Goal: Task Accomplishment & Management: Manage account settings

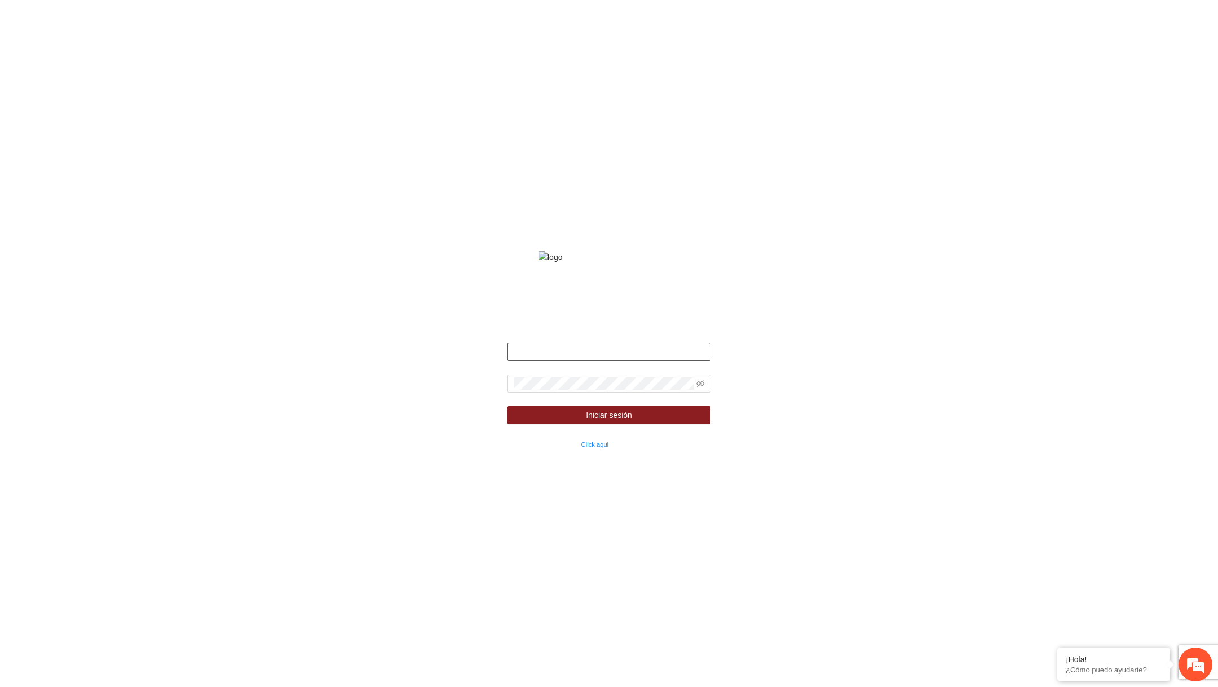
click at [654, 358] on input "text" at bounding box center [608, 352] width 203 height 18
type input "**********"
click at [702, 387] on icon "eye-invisible" at bounding box center [700, 383] width 8 height 8
click at [507, 406] on button "Iniciar sesión" at bounding box center [608, 415] width 203 height 18
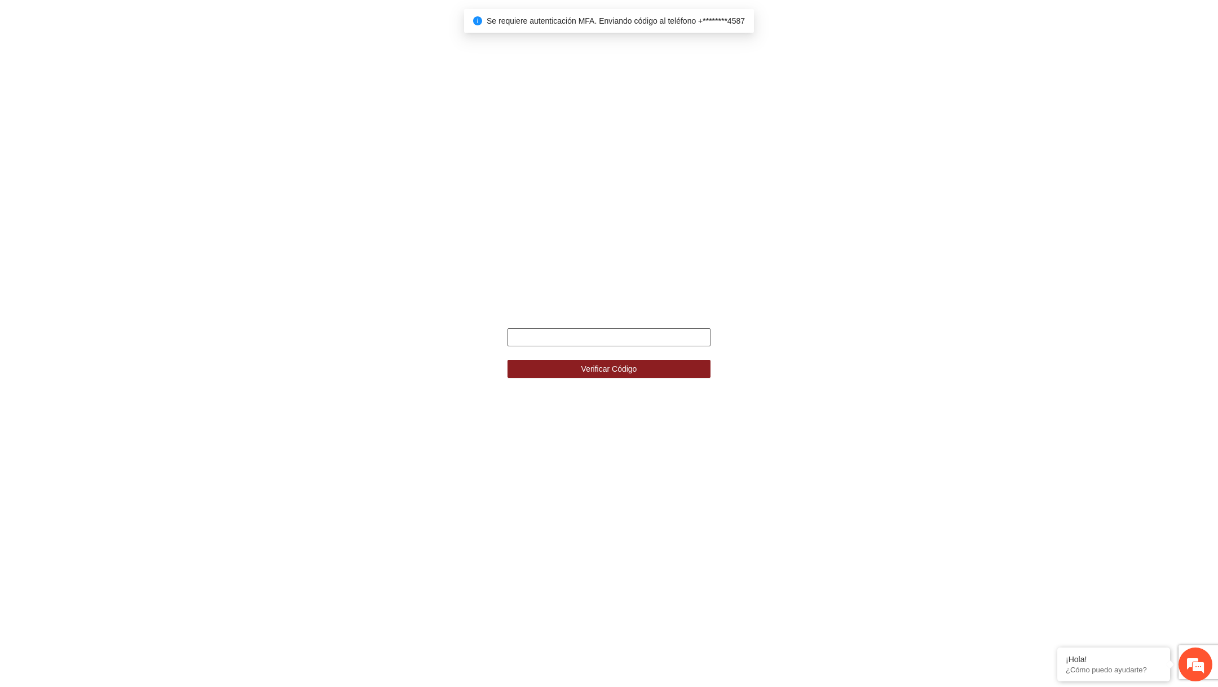
click at [607, 341] on input "text" at bounding box center [608, 337] width 203 height 18
type input "******"
click at [507, 360] on button "Verificar Código" at bounding box center [608, 369] width 203 height 18
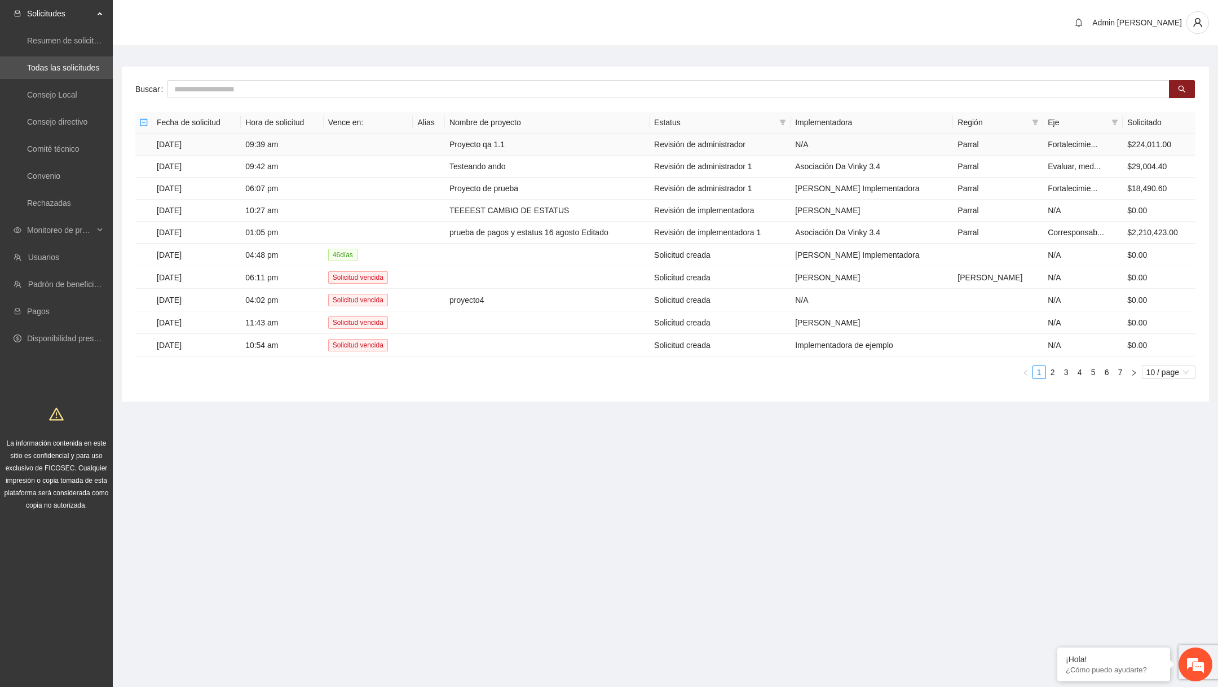
click at [539, 137] on td "Proyecto qa 1.1" at bounding box center [547, 145] width 205 height 22
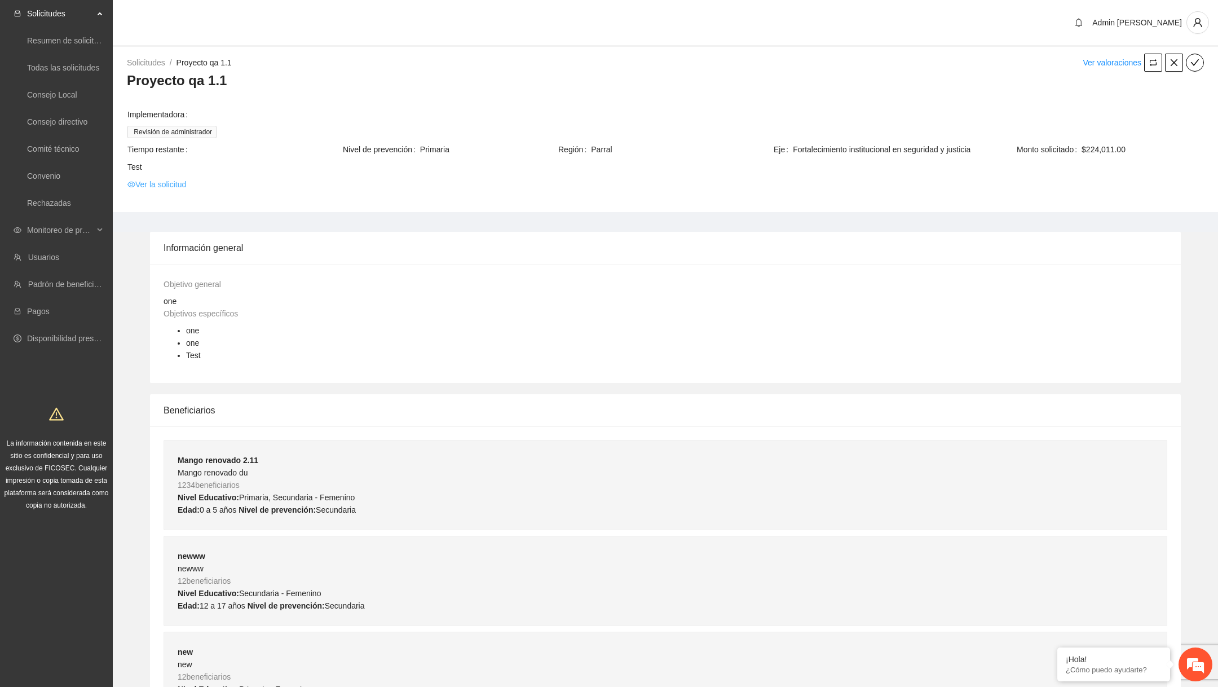
click at [181, 186] on link "Ver la solicitud" at bounding box center [156, 184] width 59 height 12
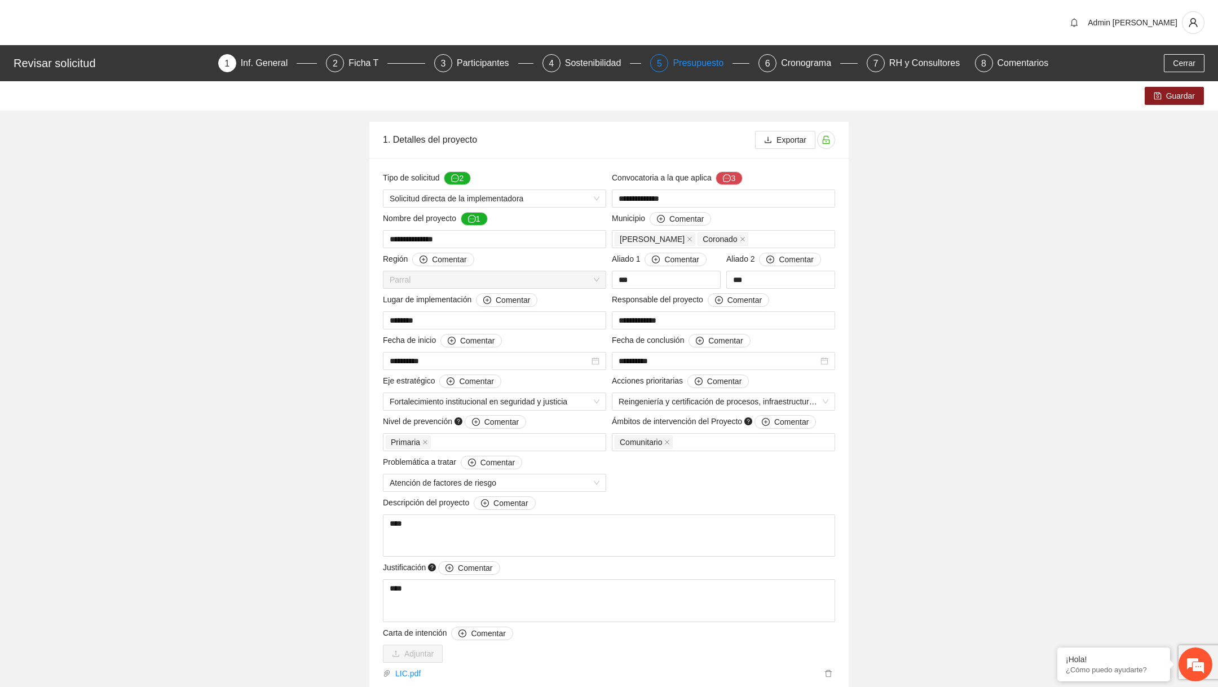
click at [673, 61] on div "Presupuesto" at bounding box center [703, 63] width 60 height 18
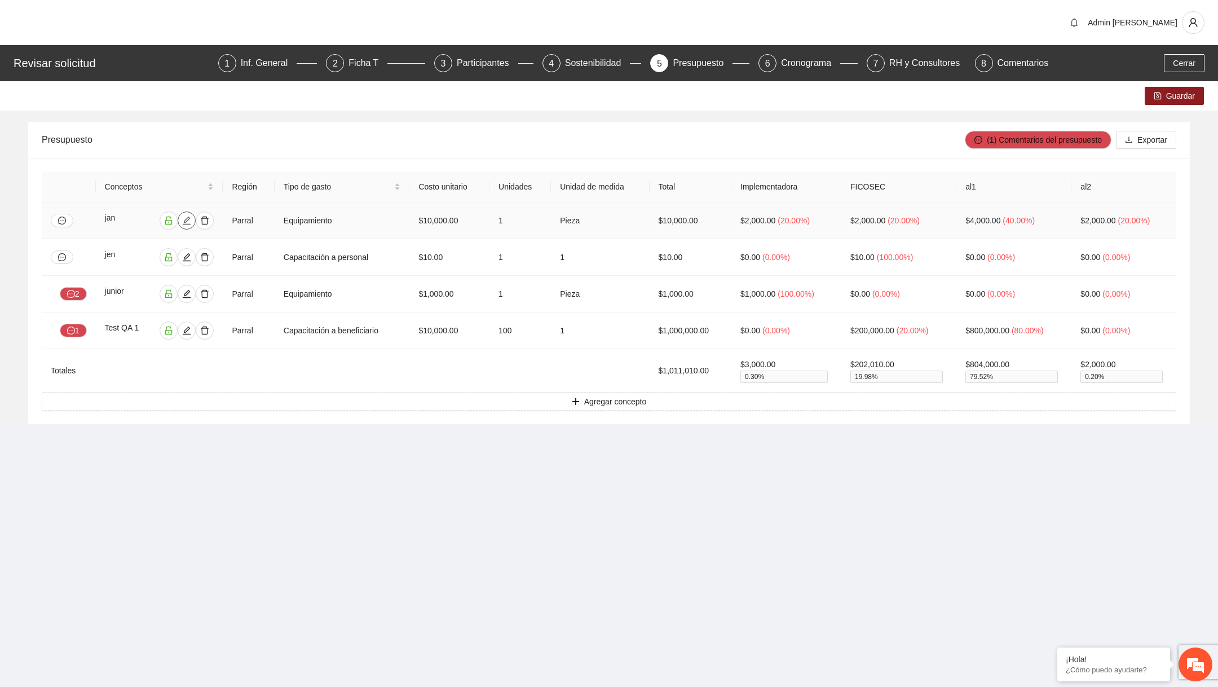
click at [182, 219] on icon "edit" at bounding box center [186, 220] width 9 height 9
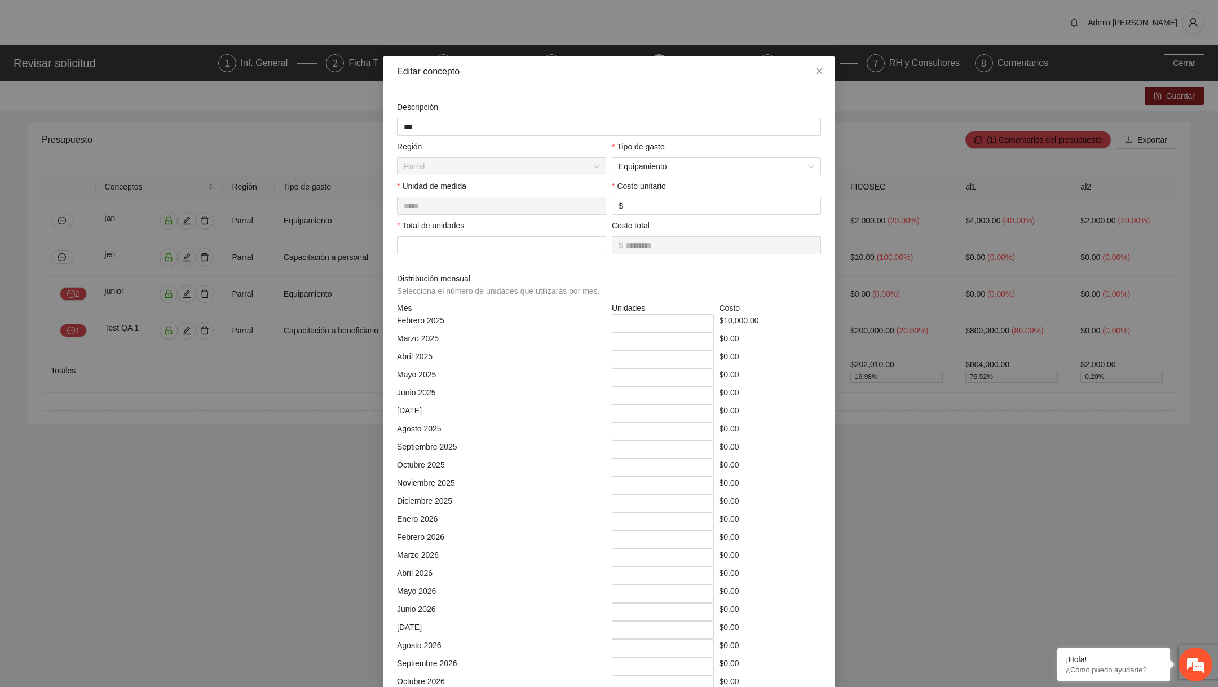
scroll to position [897, 0]
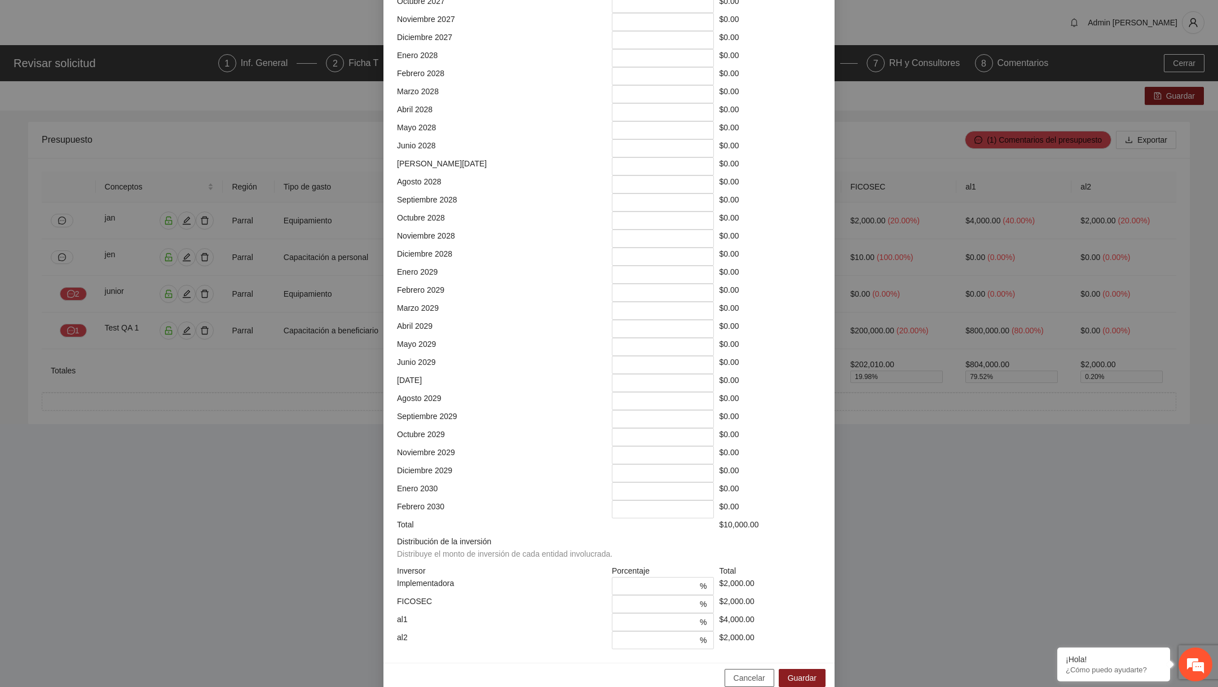
click at [742, 672] on span "Cancelar" at bounding box center [750, 678] width 32 height 12
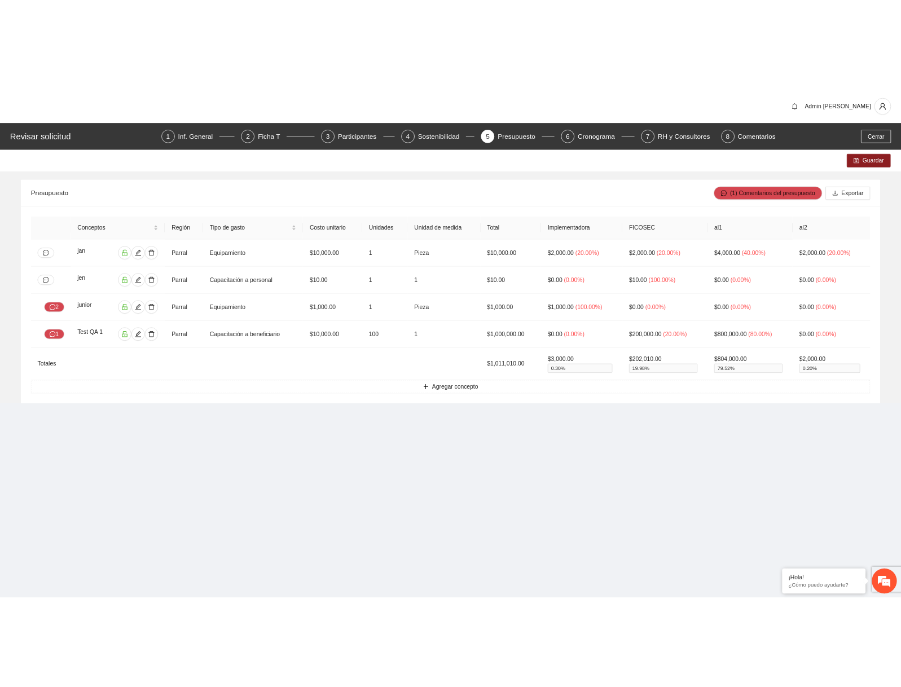
scroll to position [0, 0]
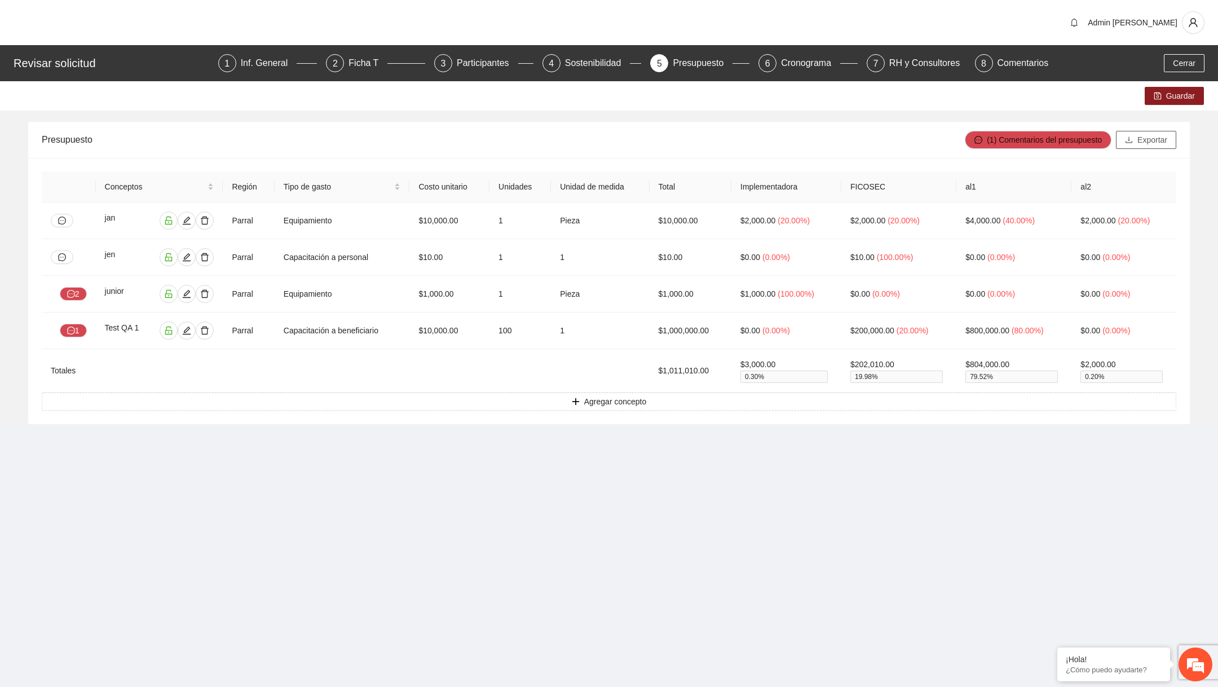
click at [1141, 137] on span "Exportar" at bounding box center [1152, 140] width 30 height 12
click at [826, 172] on th "Implementadora" at bounding box center [786, 186] width 110 height 31
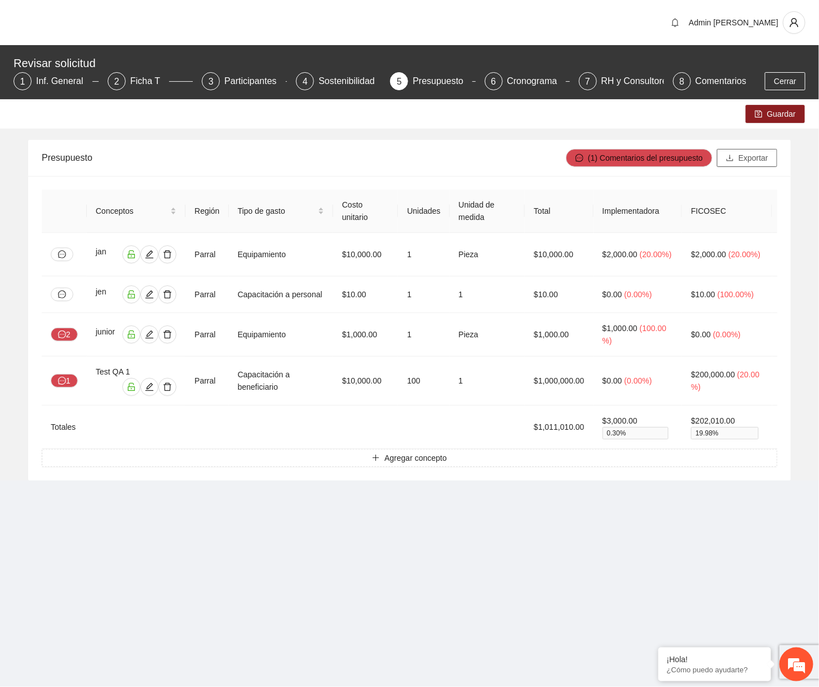
click at [770, 163] on button "Exportar" at bounding box center [747, 158] width 60 height 18
click at [786, 77] on span "Cerrar" at bounding box center [785, 81] width 23 height 12
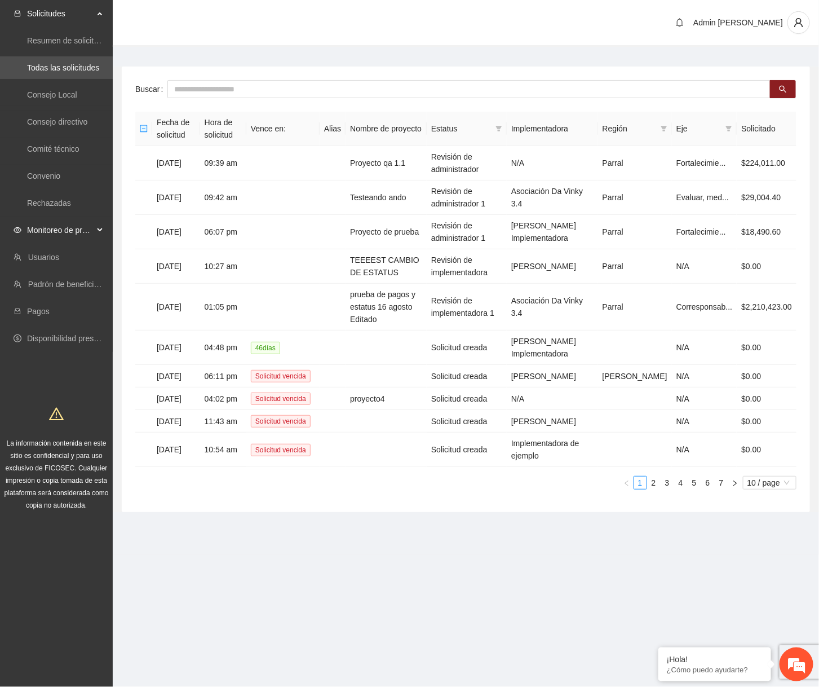
click at [63, 236] on span "Monitoreo de proyectos" at bounding box center [60, 230] width 67 height 23
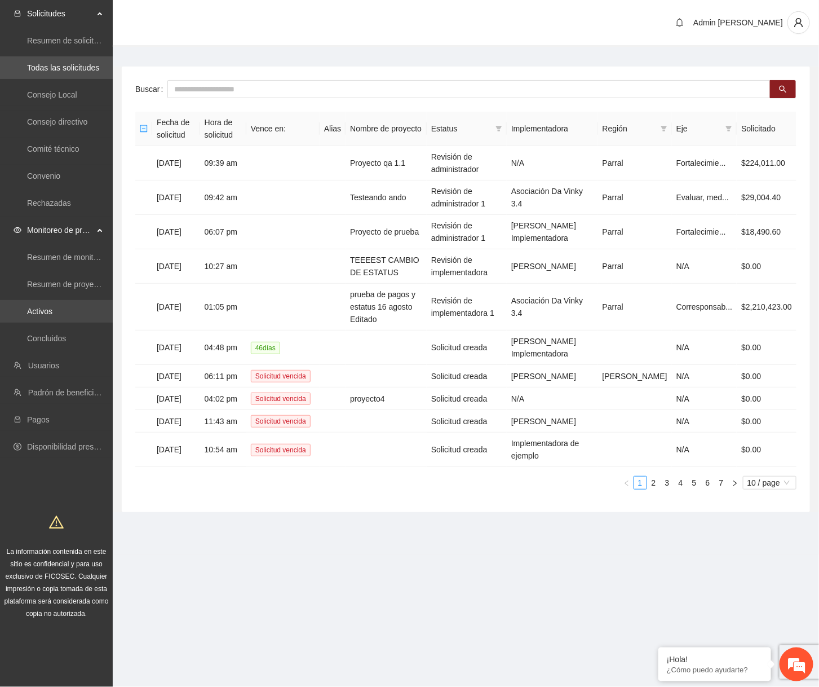
click at [49, 307] on link "Activos" at bounding box center [39, 311] width 25 height 9
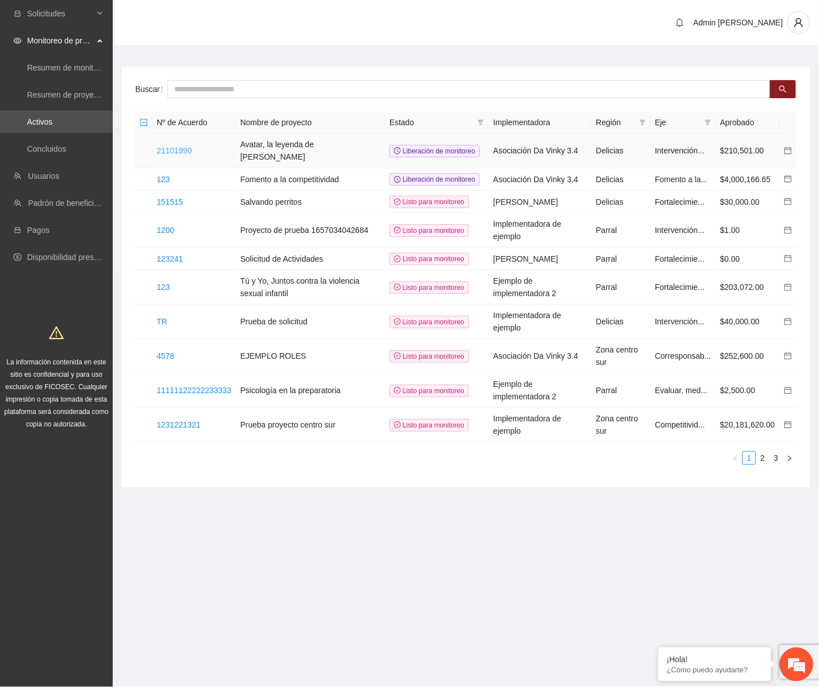
click at [179, 146] on link "21101990" at bounding box center [174, 150] width 35 height 9
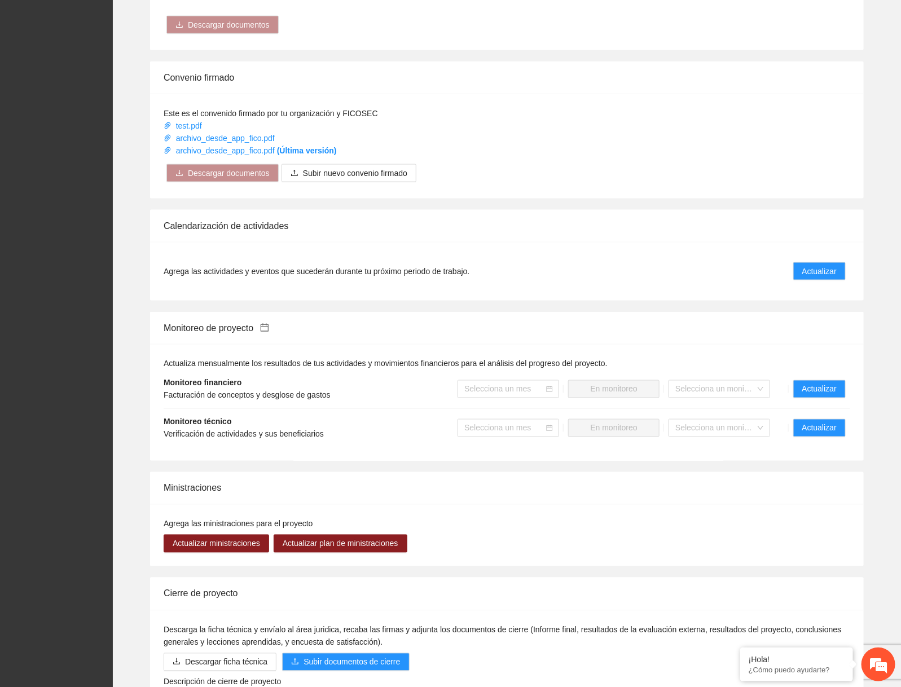
scroll to position [654, 0]
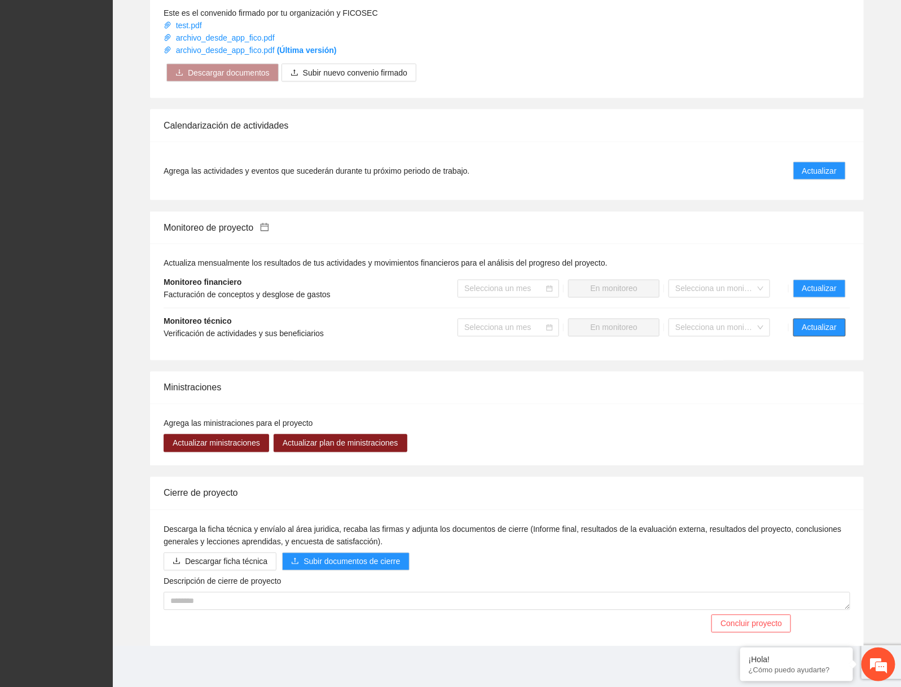
click at [817, 321] on span "Actualizar" at bounding box center [819, 327] width 34 height 12
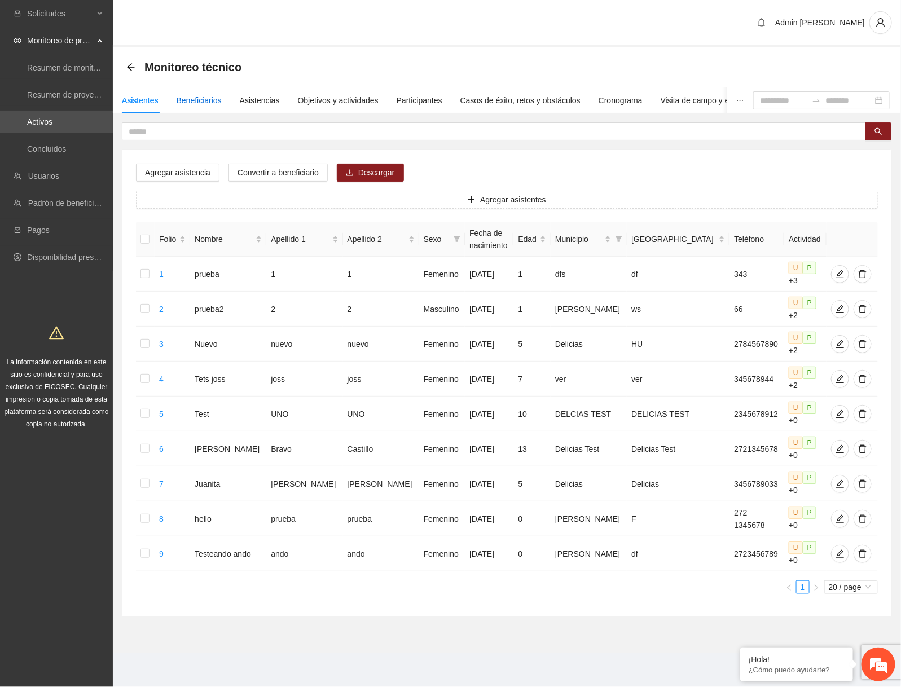
click at [210, 102] on div "Beneficiarios" at bounding box center [198, 100] width 45 height 12
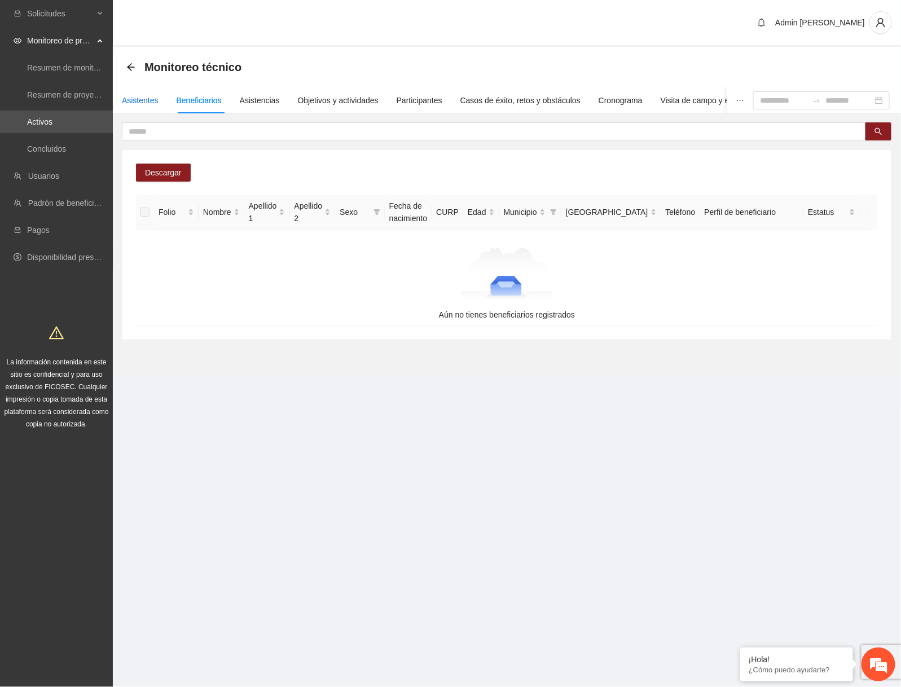
click at [140, 105] on div "Asistentes" at bounding box center [140, 100] width 37 height 12
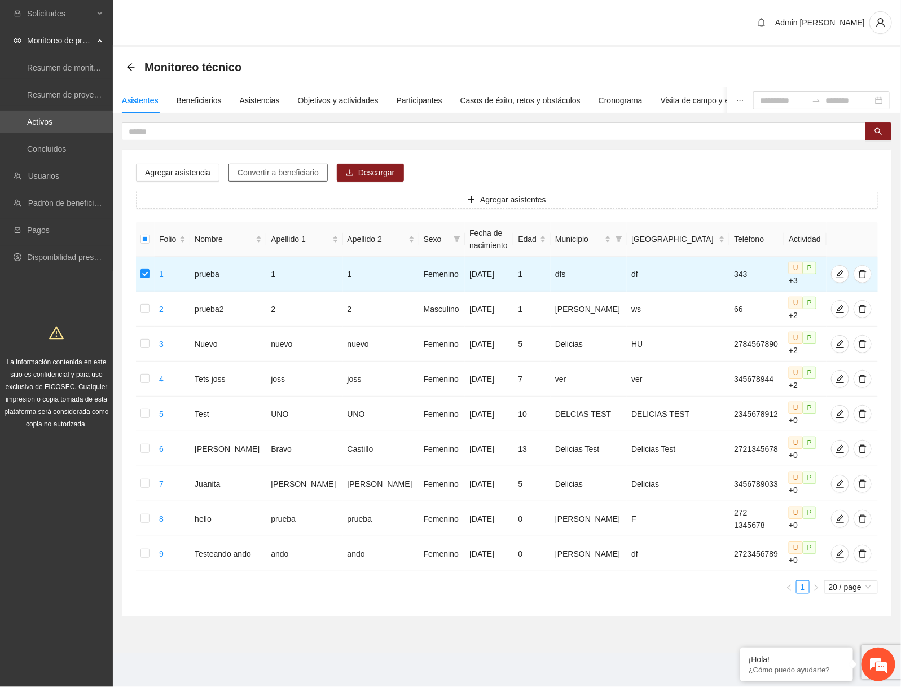
click at [304, 180] on button "Convertir a beneficiario" at bounding box center [277, 173] width 99 height 18
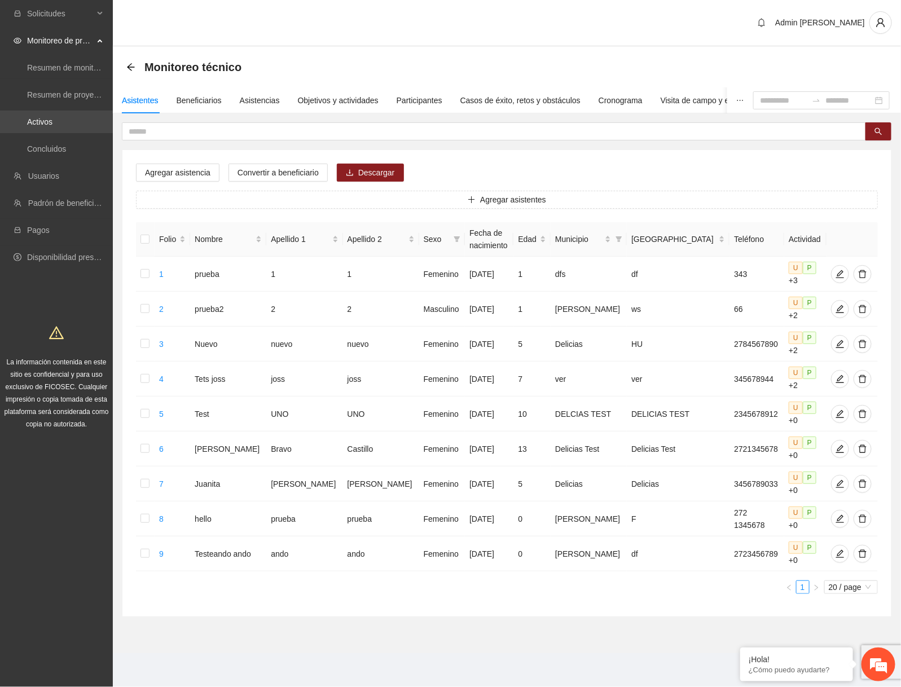
click at [52, 117] on link "Activos" at bounding box center [39, 121] width 25 height 9
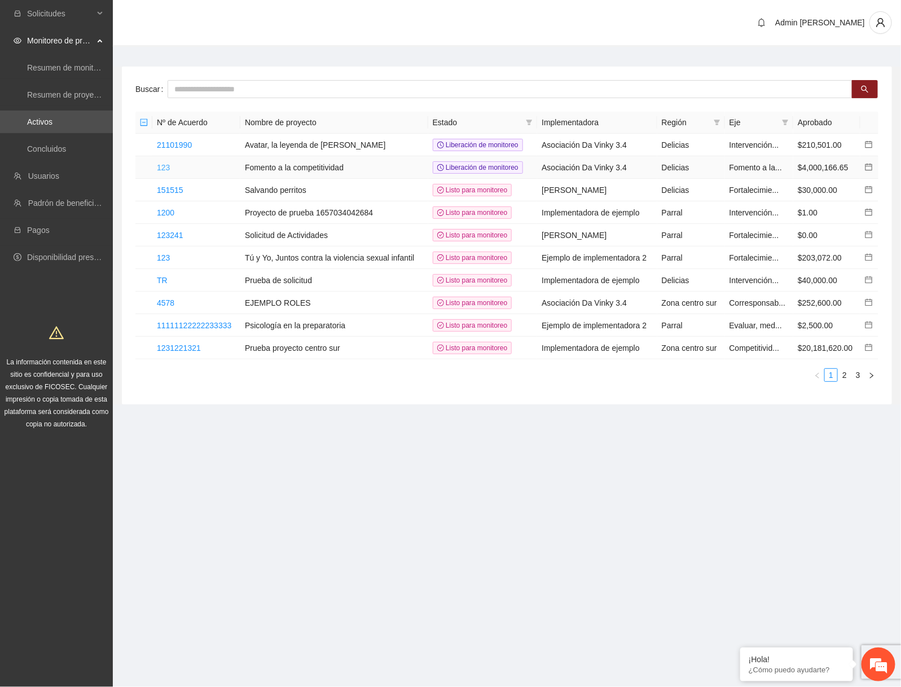
click at [167, 167] on link "123" at bounding box center [163, 167] width 13 height 9
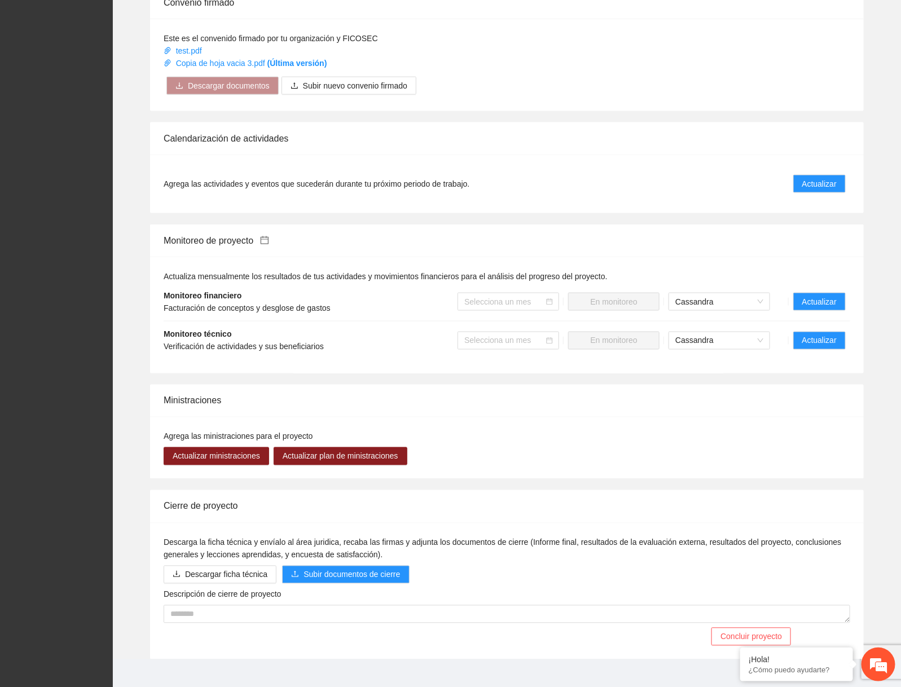
scroll to position [592, 0]
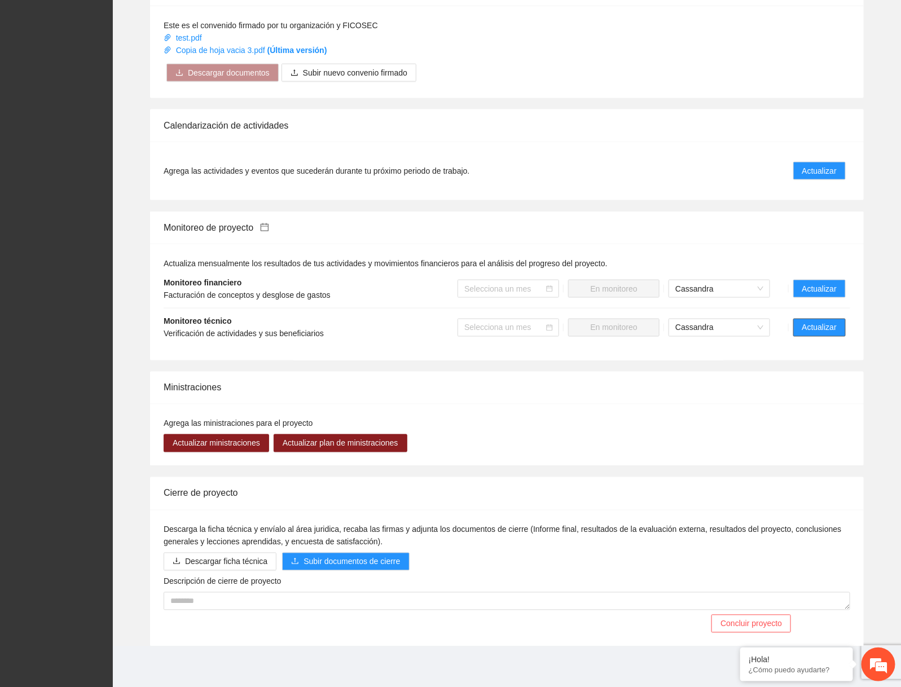
click at [833, 325] on span "Actualizar" at bounding box center [819, 327] width 34 height 12
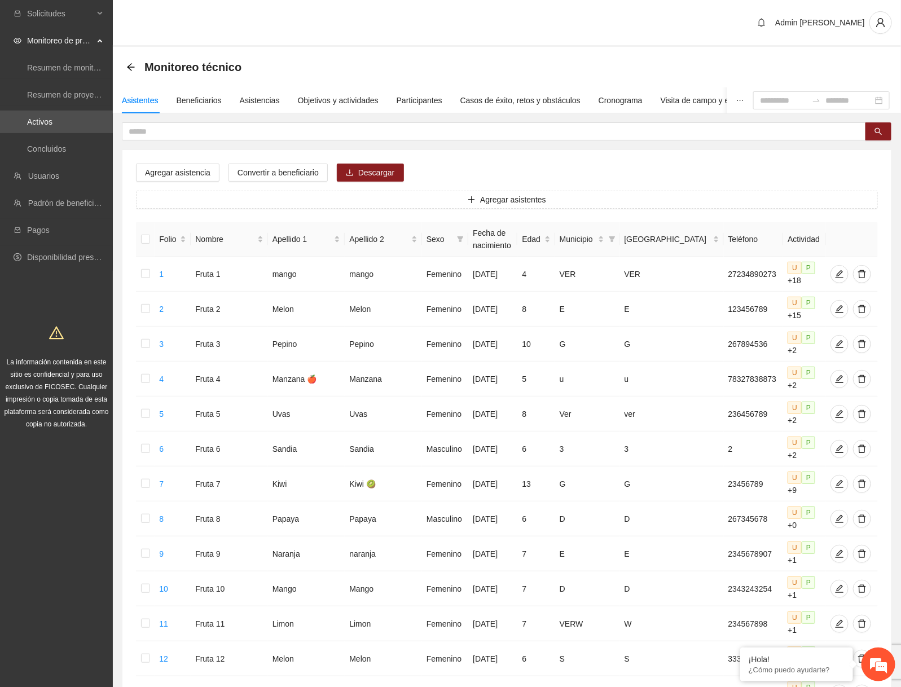
click at [193, 83] on div "Monitoreo técnico" at bounding box center [507, 67] width 788 height 41
click at [201, 99] on div "Beneficiarios" at bounding box center [198, 100] width 45 height 12
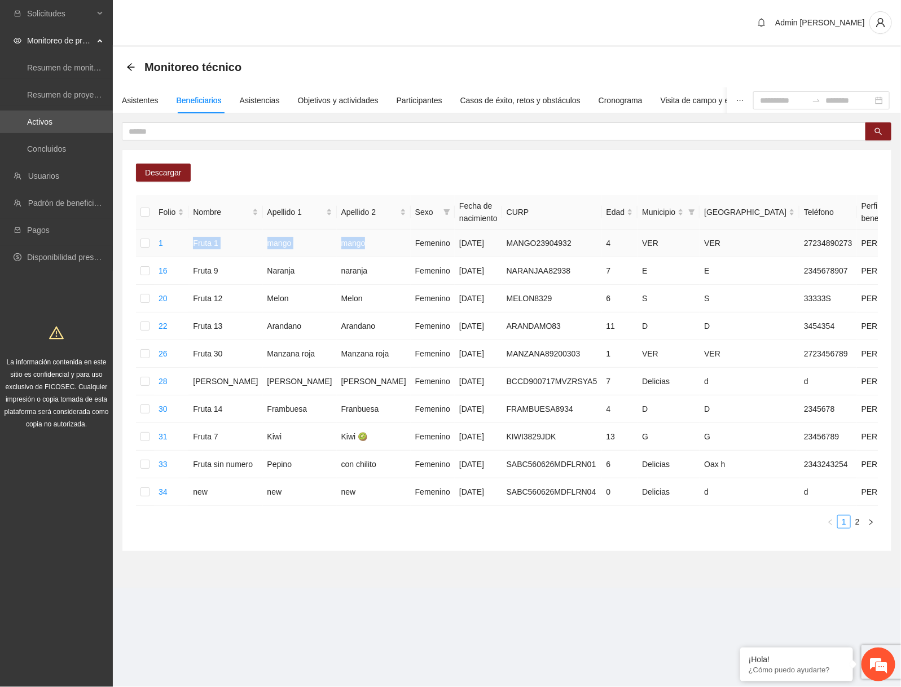
drag, startPoint x: 187, startPoint y: 240, endPoint x: 323, endPoint y: 238, distance: 135.9
click at [323, 238] on tr "1 Fruta 1 mango mango Femenino [DATE] MANGO23904932 4 VER VER 27234890273 PERFI…" at bounding box center [607, 244] width 942 height 28
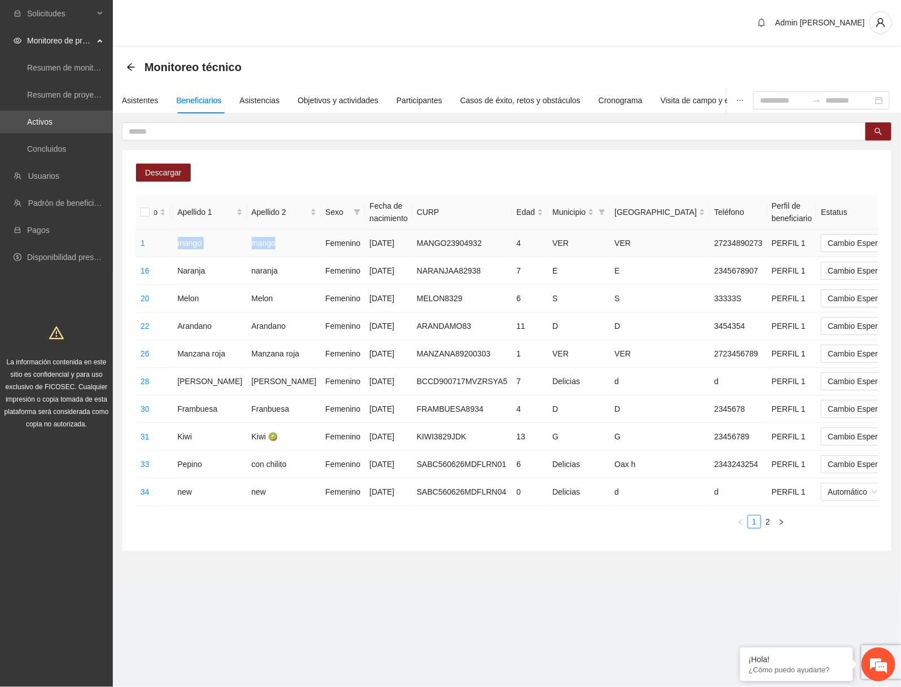
click at [876, 213] on span "Eliminar" at bounding box center [868, 207] width 29 height 12
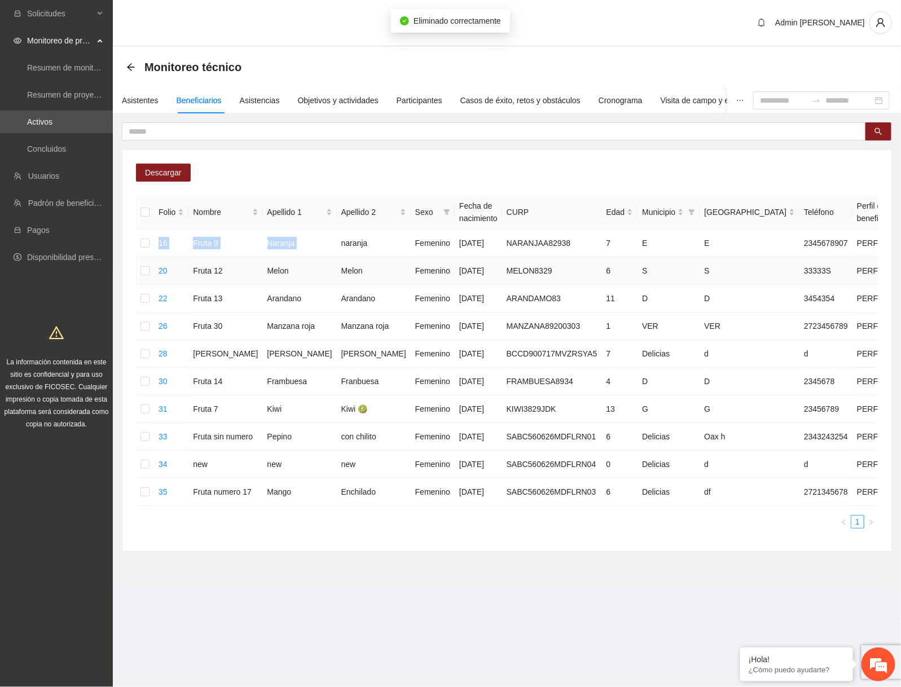
scroll to position [0, 0]
click at [139, 95] on div "Asistentes" at bounding box center [140, 100] width 37 height 12
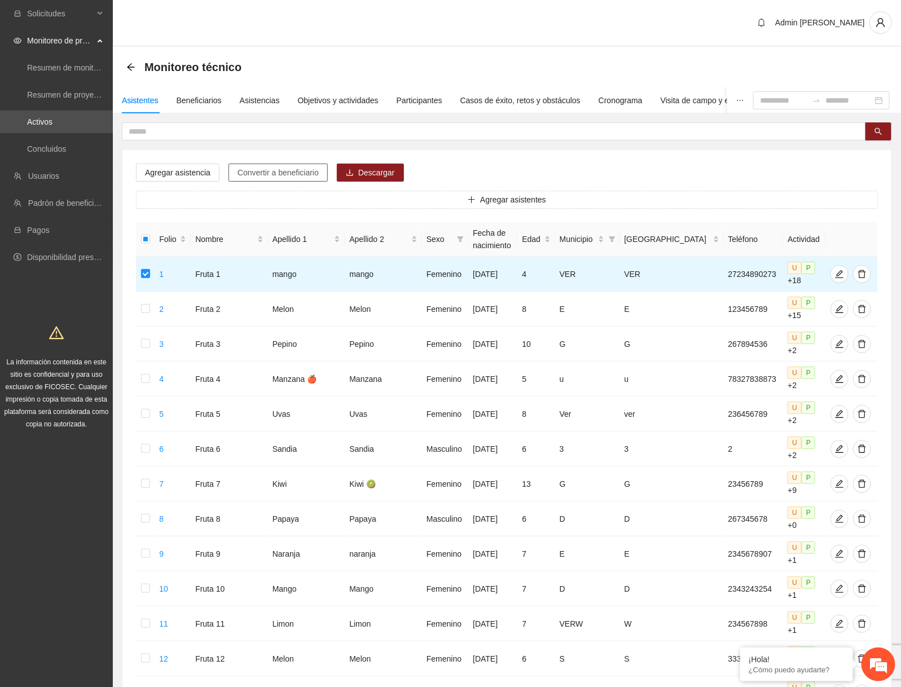
click at [315, 174] on span "Convertir a beneficiario" at bounding box center [277, 172] width 81 height 12
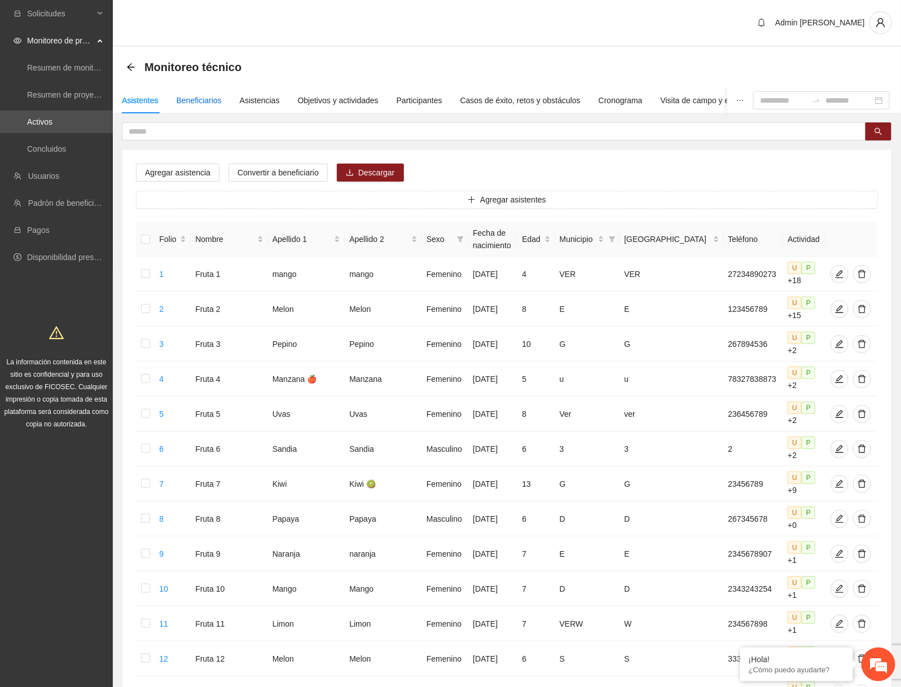
click at [196, 98] on div "Beneficiarios" at bounding box center [198, 100] width 45 height 12
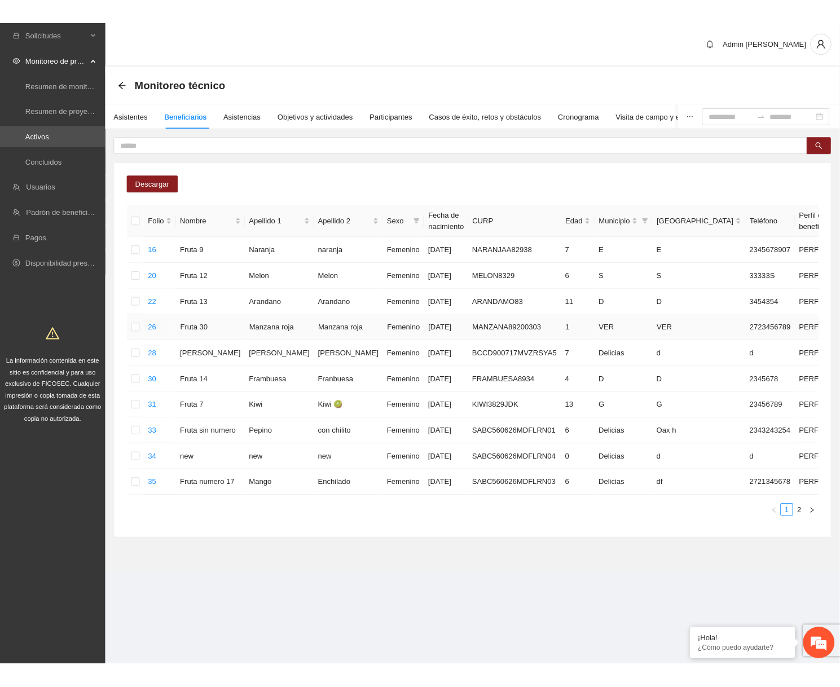
scroll to position [0, 85]
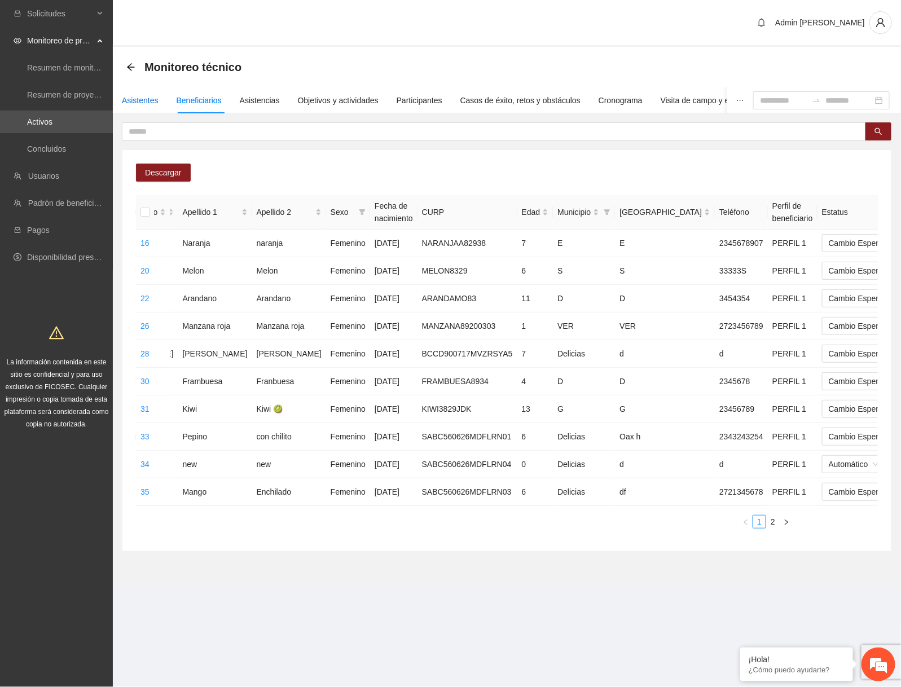
click at [146, 104] on div "Asistentes" at bounding box center [140, 100] width 37 height 12
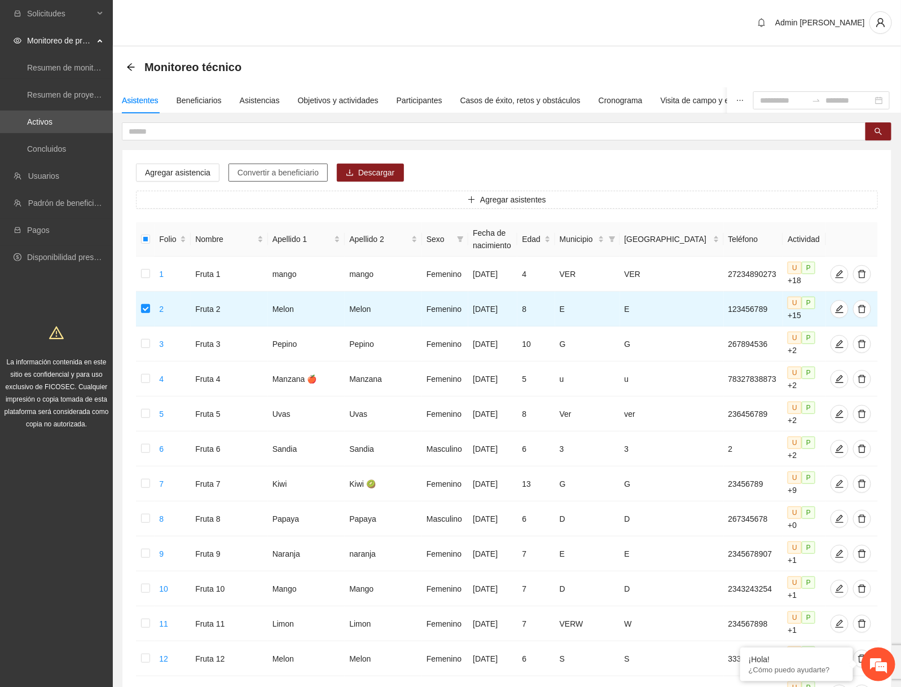
click at [298, 171] on span "Convertir a beneficiario" at bounding box center [277, 172] width 81 height 12
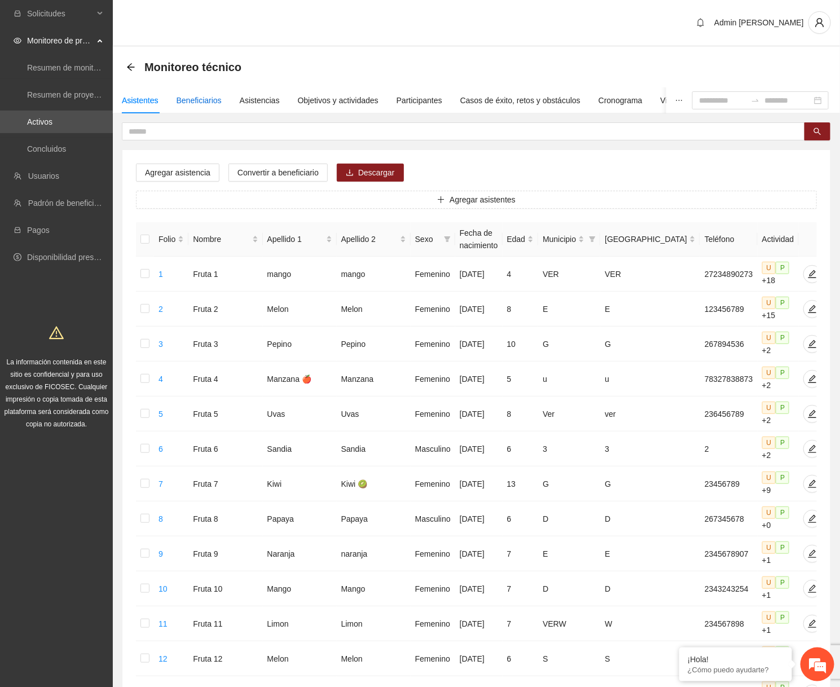
click at [202, 101] on div "Beneficiarios" at bounding box center [198, 100] width 45 height 12
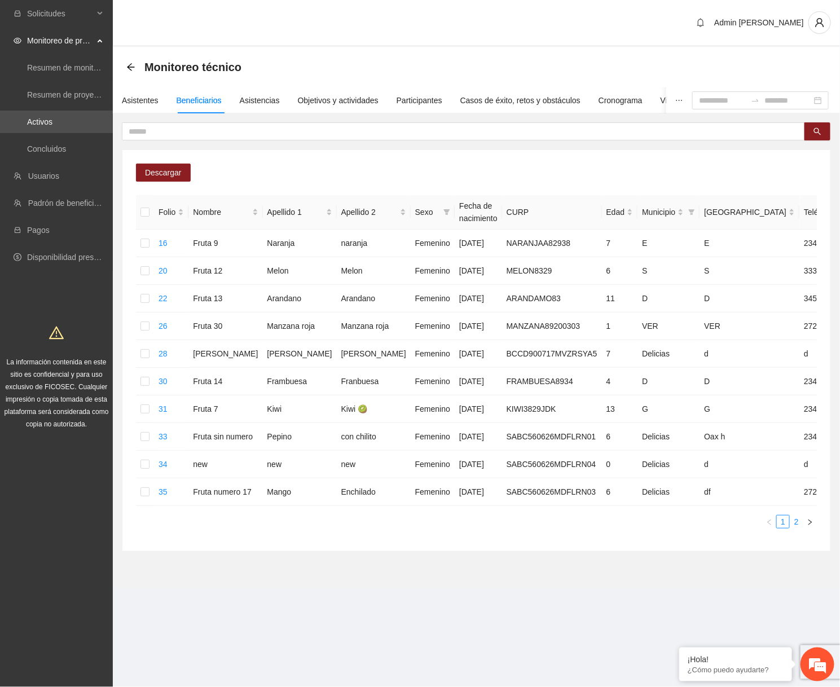
click at [794, 528] on link "2" at bounding box center [796, 521] width 12 height 12
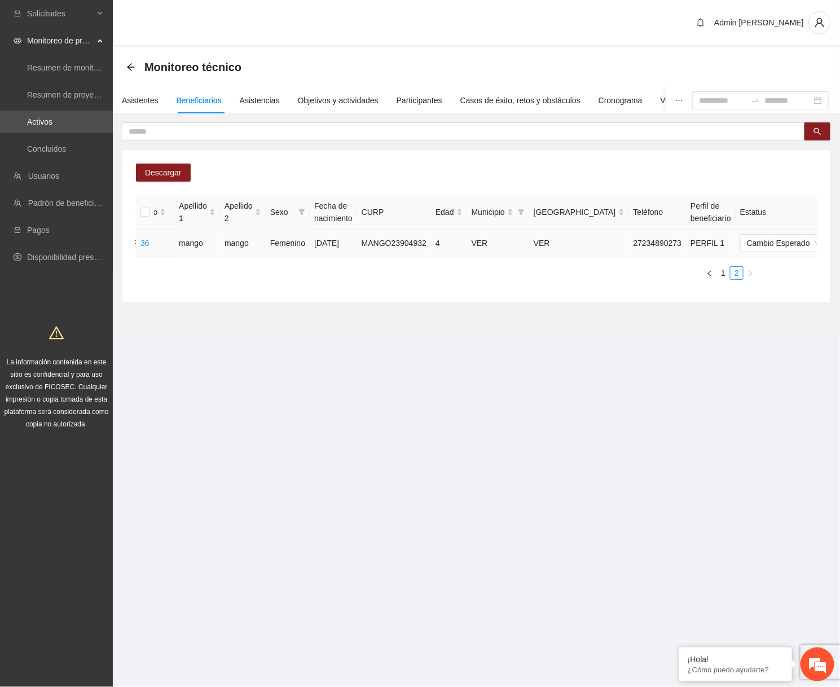
scroll to position [0, 125]
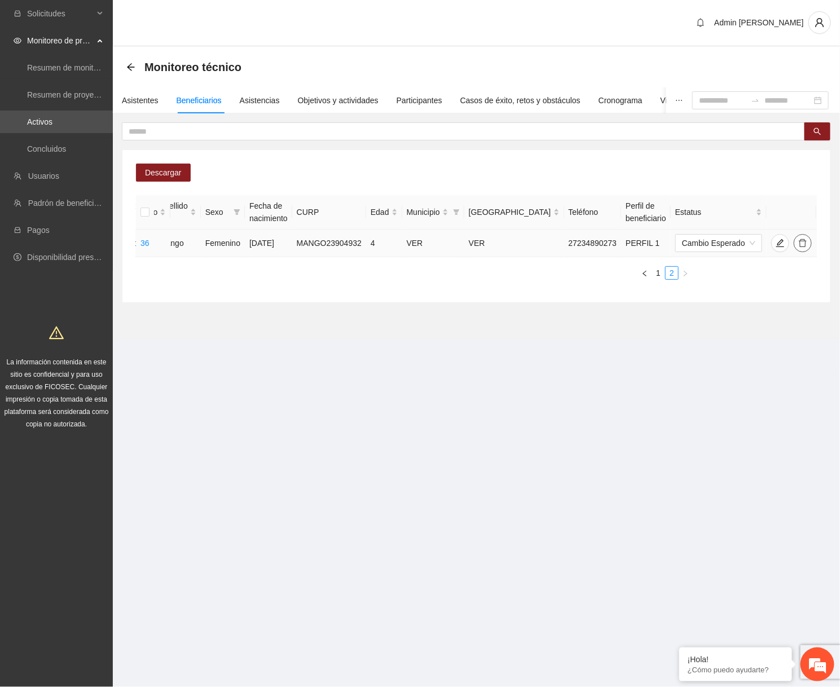
click at [798, 242] on icon "delete" at bounding box center [802, 243] width 9 height 9
click at [812, 208] on span "Eliminar" at bounding box center [807, 207] width 29 height 12
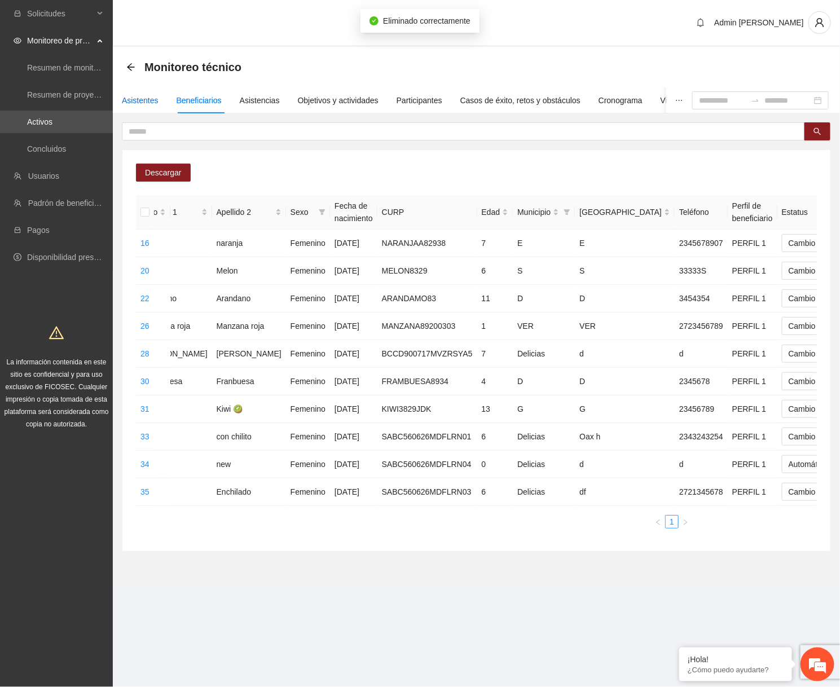
click at [142, 96] on div "Asistentes" at bounding box center [140, 100] width 37 height 12
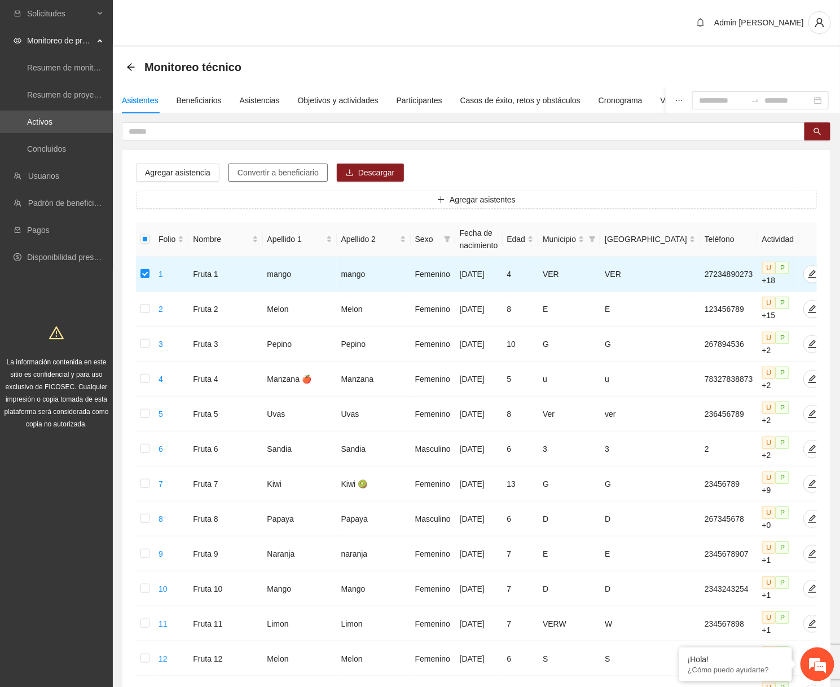
click at [294, 170] on span "Convertir a beneficiario" at bounding box center [277, 172] width 81 height 12
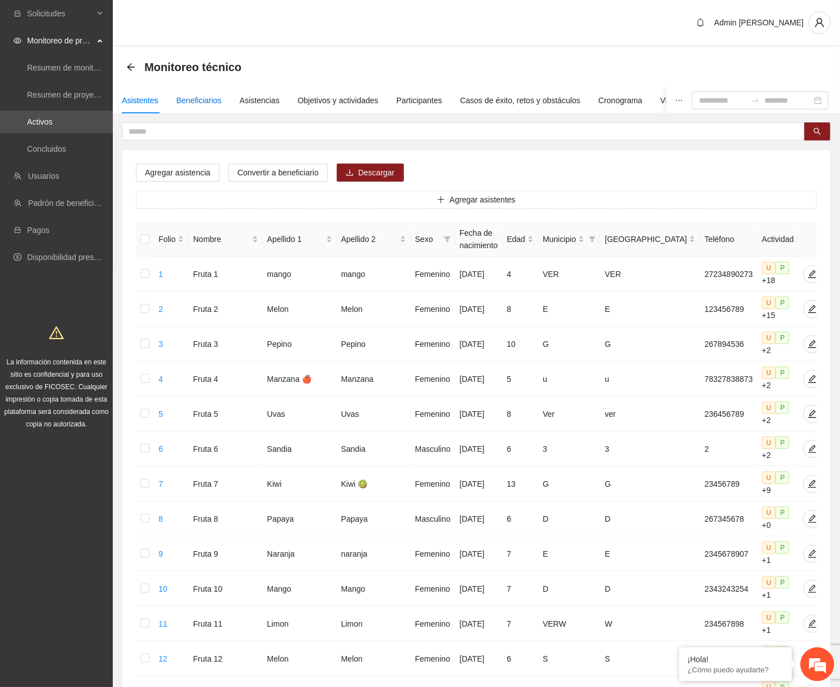
click at [188, 102] on div "Beneficiarios" at bounding box center [198, 100] width 45 height 12
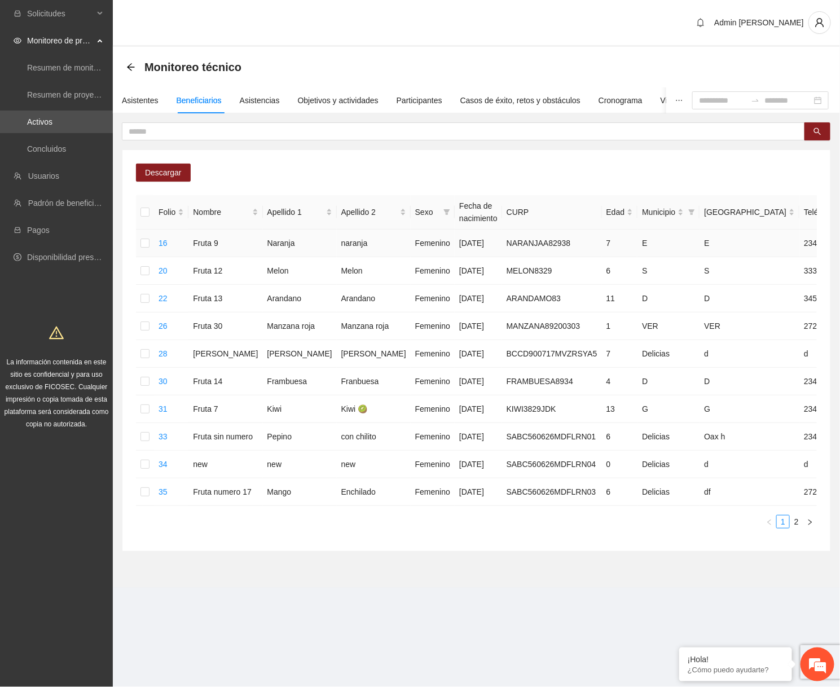
click at [150, 244] on td at bounding box center [145, 244] width 18 height 28
click at [145, 304] on td at bounding box center [145, 299] width 18 height 28
click at [144, 360] on label at bounding box center [144, 353] width 9 height 12
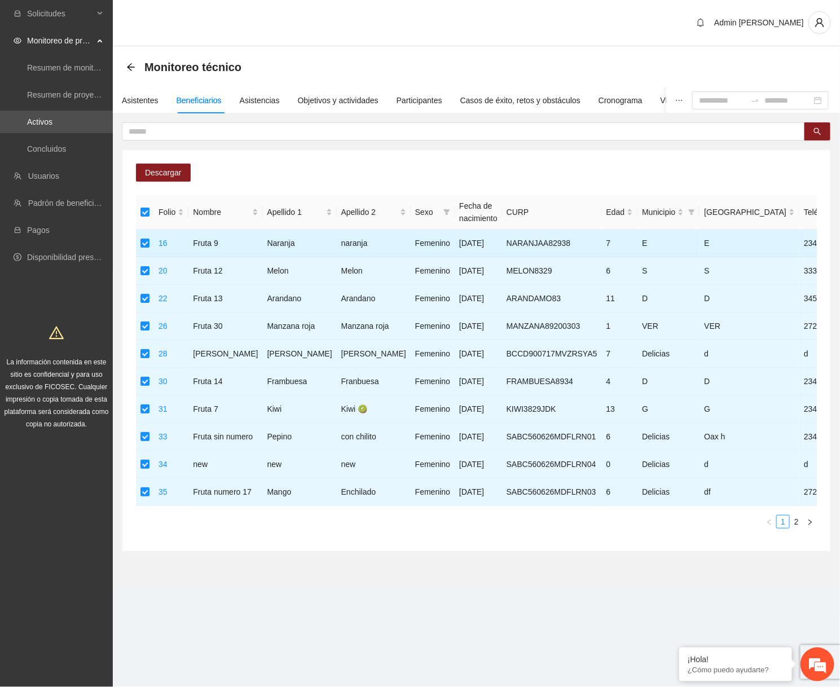
click at [145, 251] on td at bounding box center [145, 244] width 18 height 28
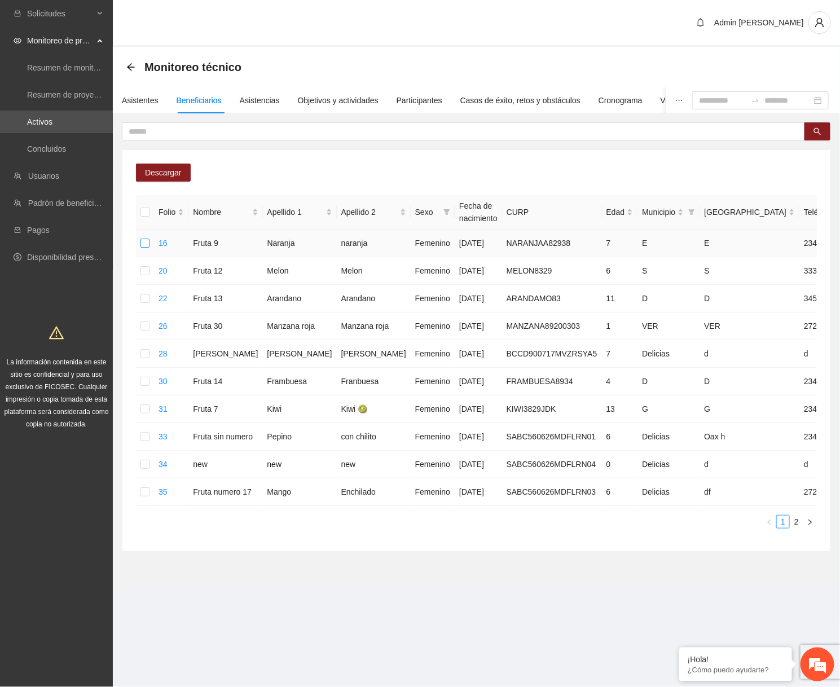
scroll to position [0, 145]
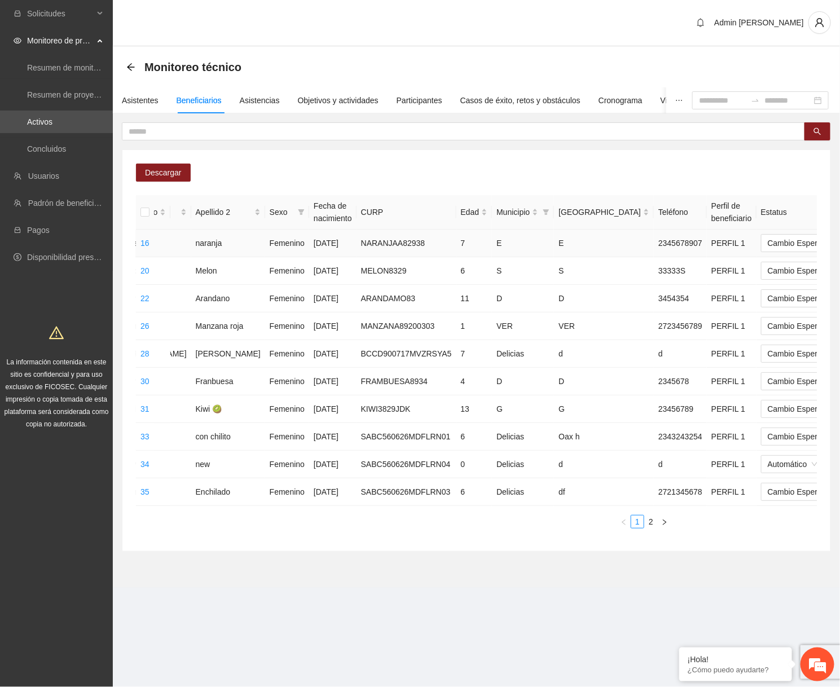
click at [819, 209] on span "Eliminar" at bounding box center [807, 207] width 29 height 12
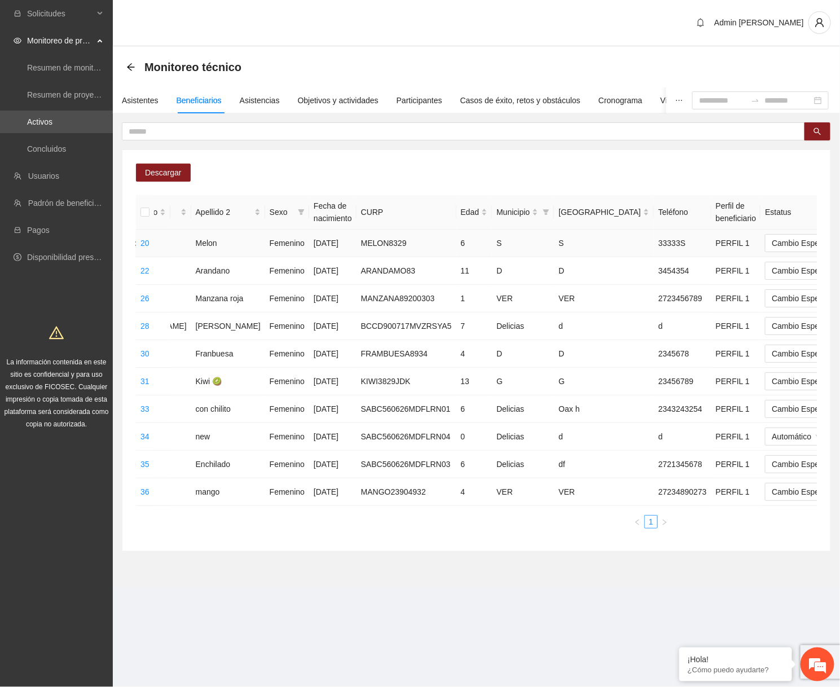
click at [814, 209] on span "Eliminar" at bounding box center [807, 207] width 29 height 12
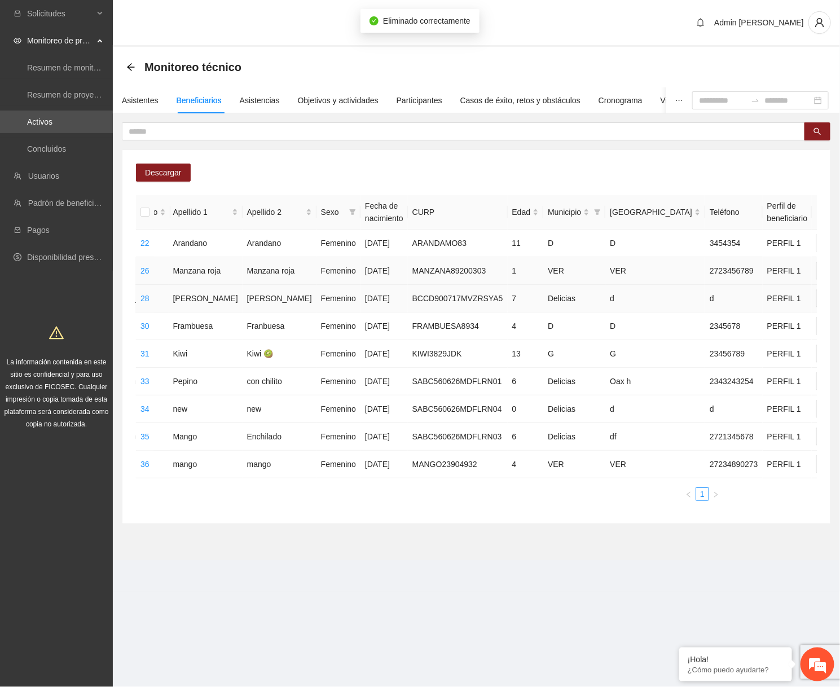
scroll to position [0, 91]
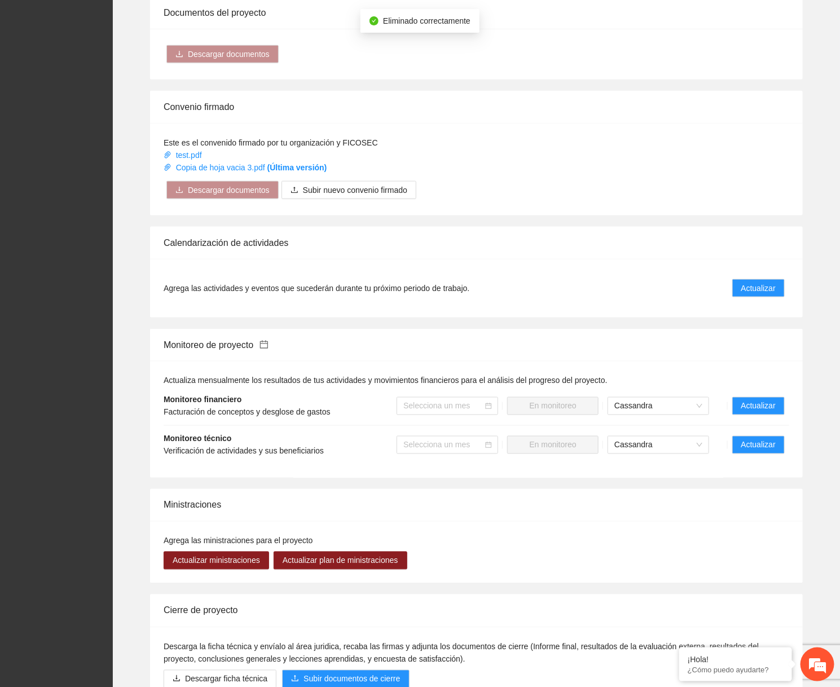
scroll to position [604, 0]
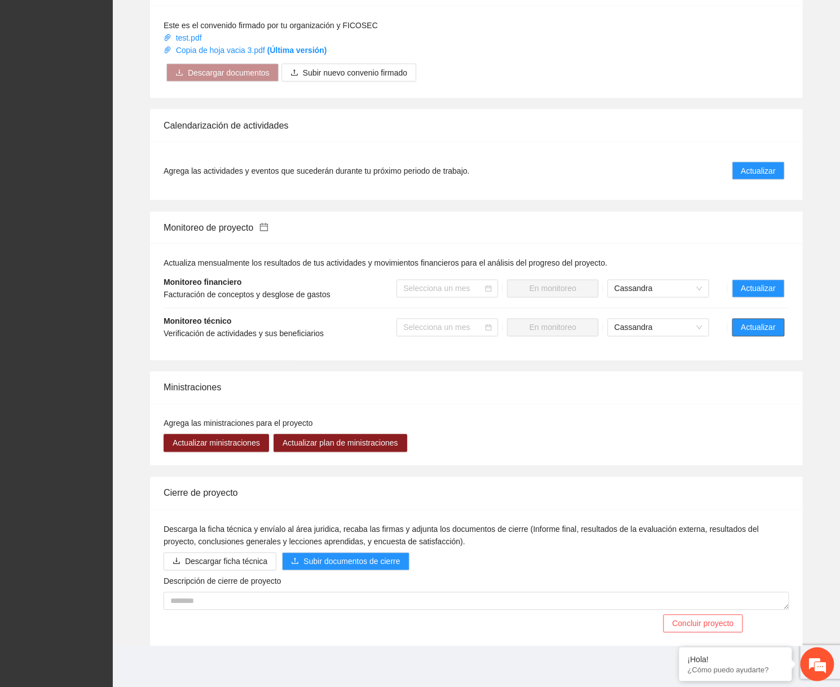
click at [747, 321] on span "Actualizar" at bounding box center [758, 327] width 34 height 12
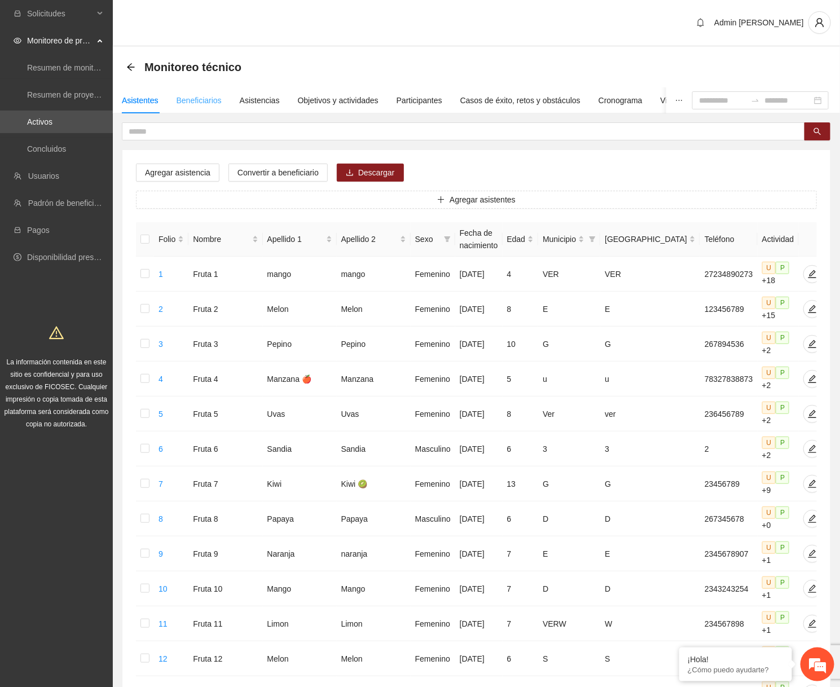
click at [196, 109] on div "Beneficiarios" at bounding box center [198, 100] width 45 height 26
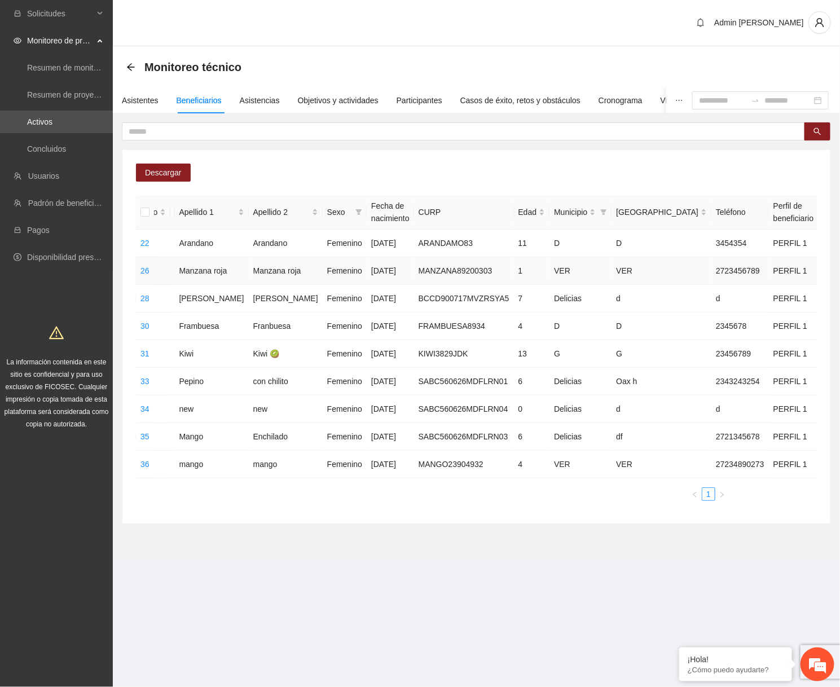
scroll to position [0, 151]
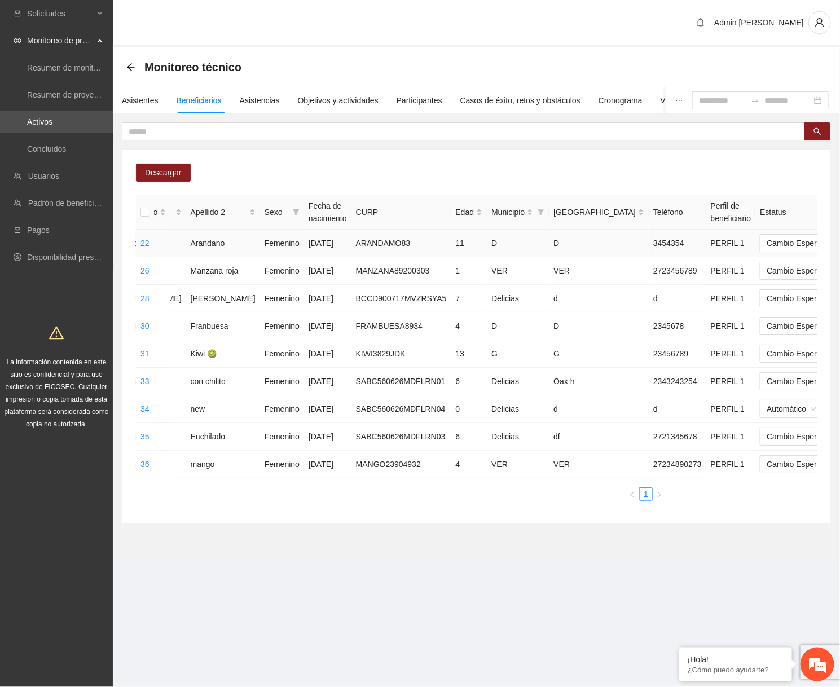
click at [818, 205] on span "Eliminar" at bounding box center [807, 207] width 29 height 12
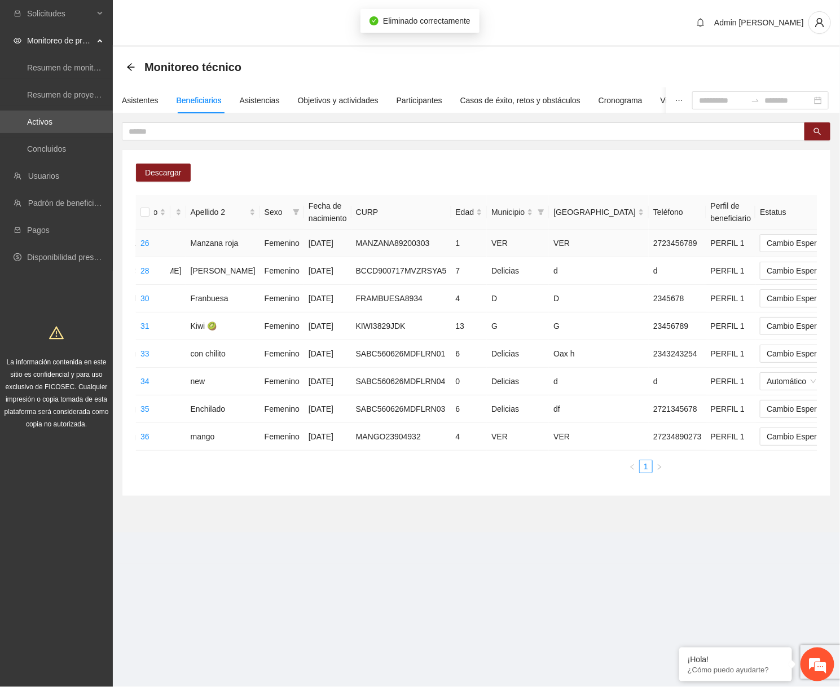
click at [818, 209] on span "Eliminar" at bounding box center [807, 210] width 29 height 12
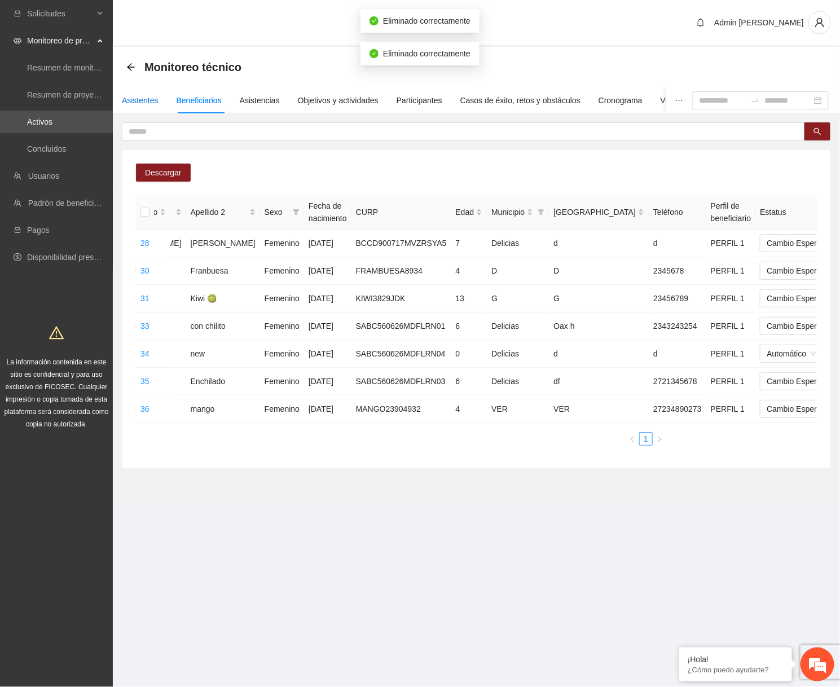
click at [149, 104] on div "Asistentes" at bounding box center [140, 100] width 37 height 12
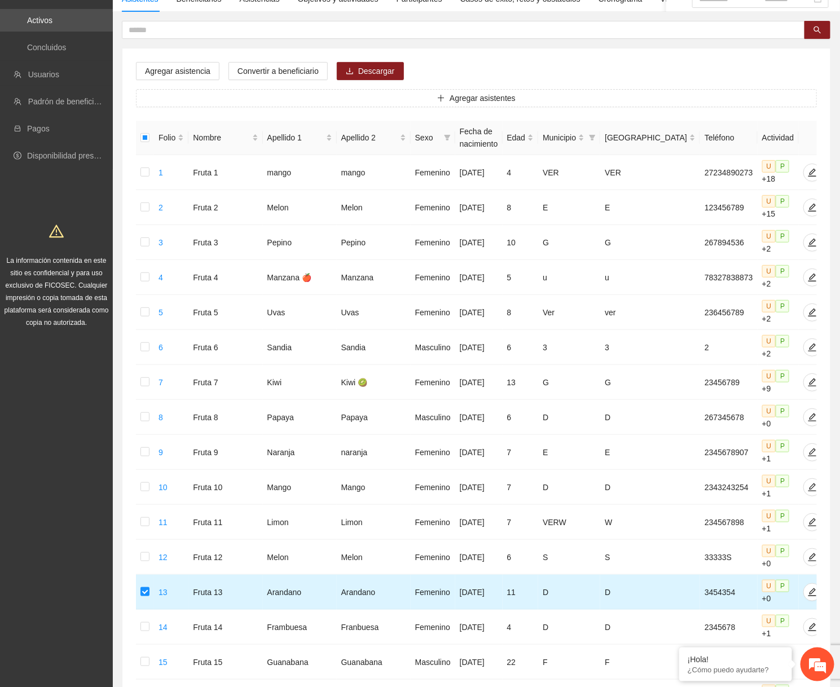
scroll to position [0, 0]
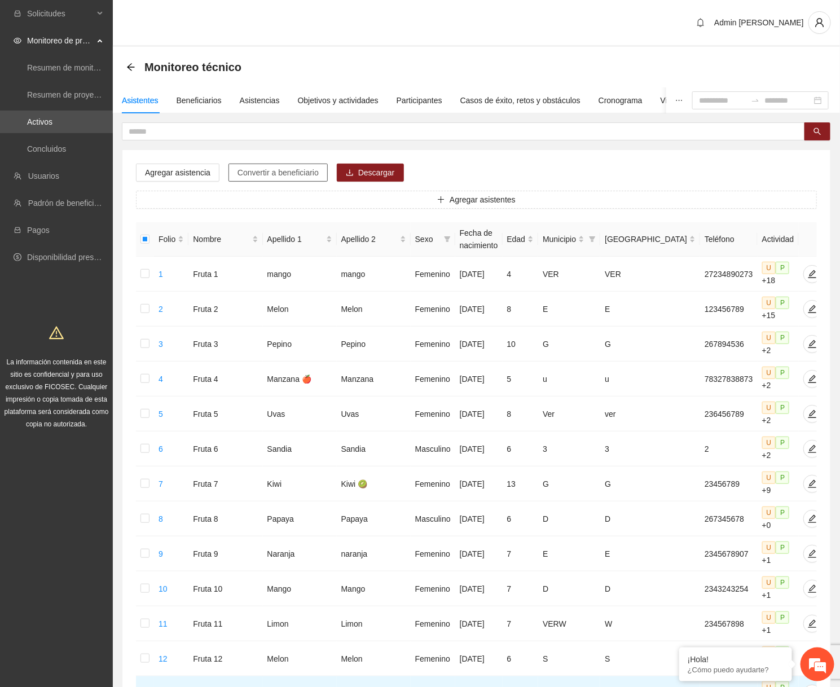
click at [296, 173] on span "Convertir a beneficiario" at bounding box center [277, 172] width 81 height 12
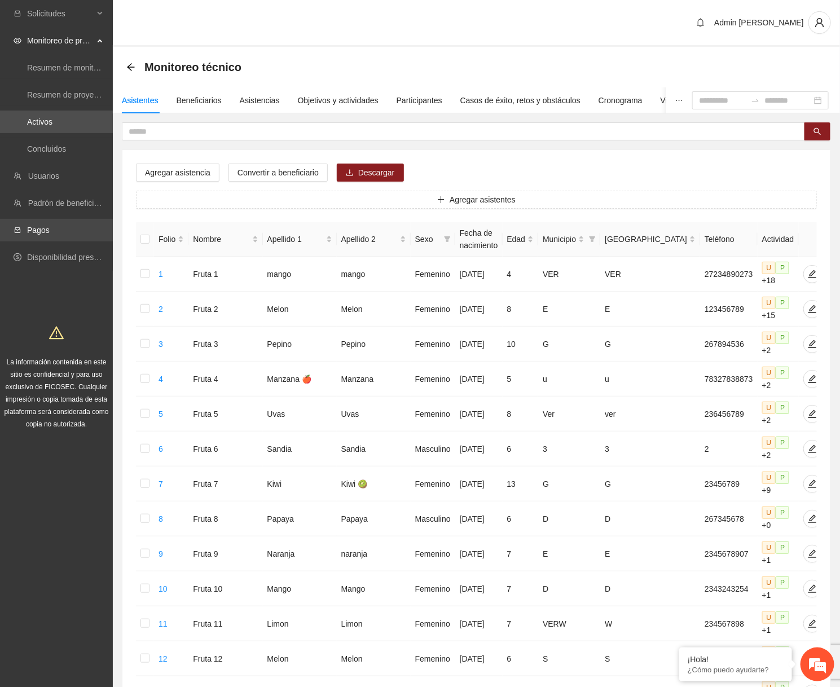
click at [50, 229] on link "Pagos" at bounding box center [38, 230] width 23 height 9
